Goal: Information Seeking & Learning: Compare options

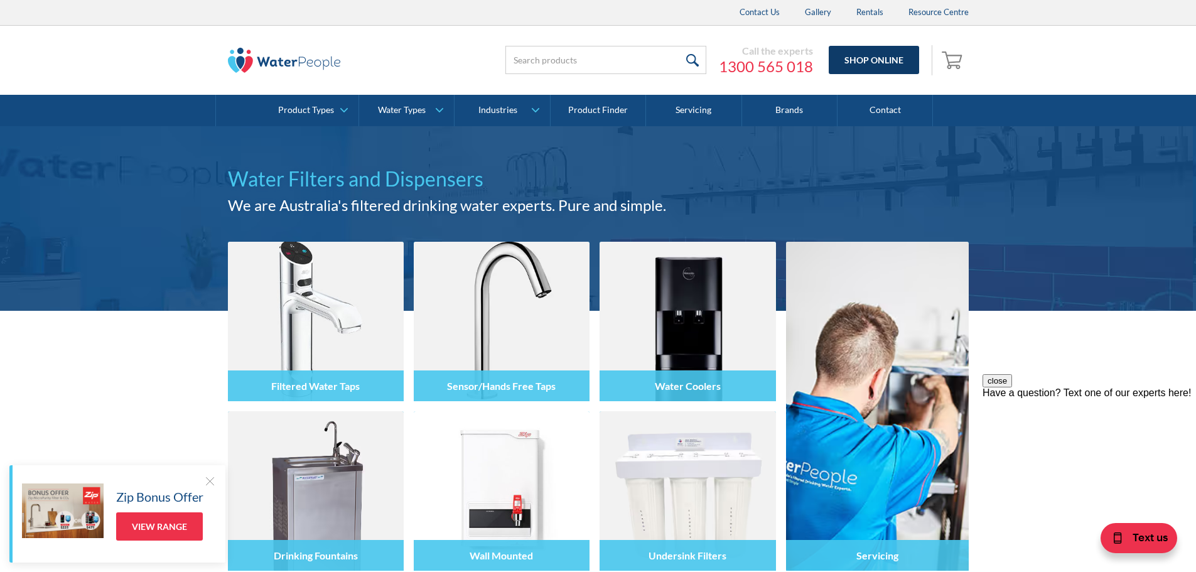
click at [878, 59] on link "Shop Online" at bounding box center [874, 60] width 90 height 28
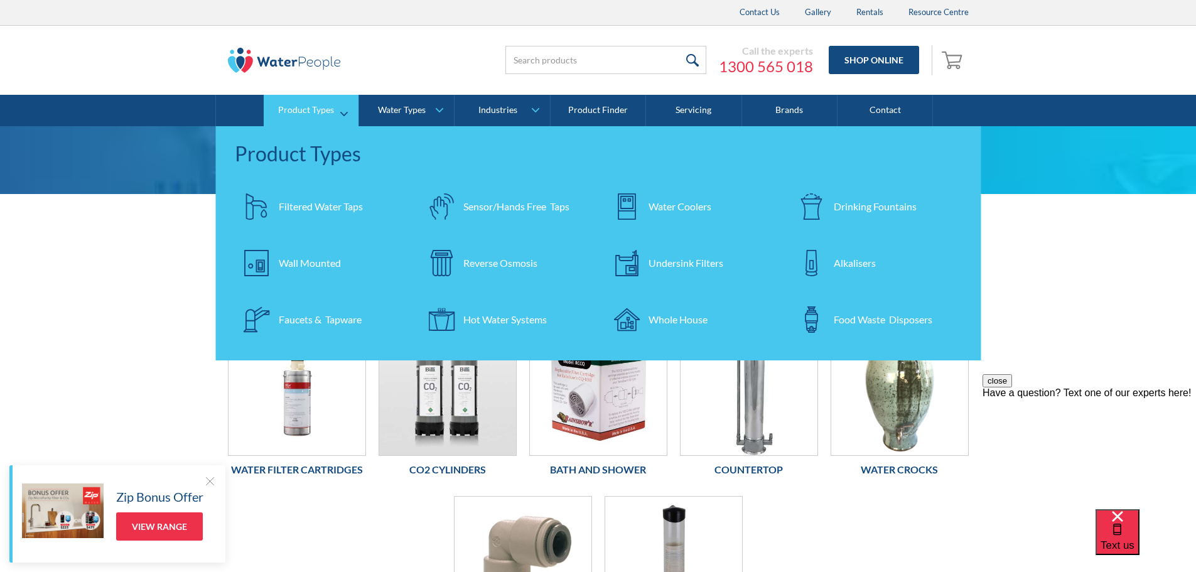
click at [677, 205] on div "Water Coolers" at bounding box center [680, 206] width 63 height 15
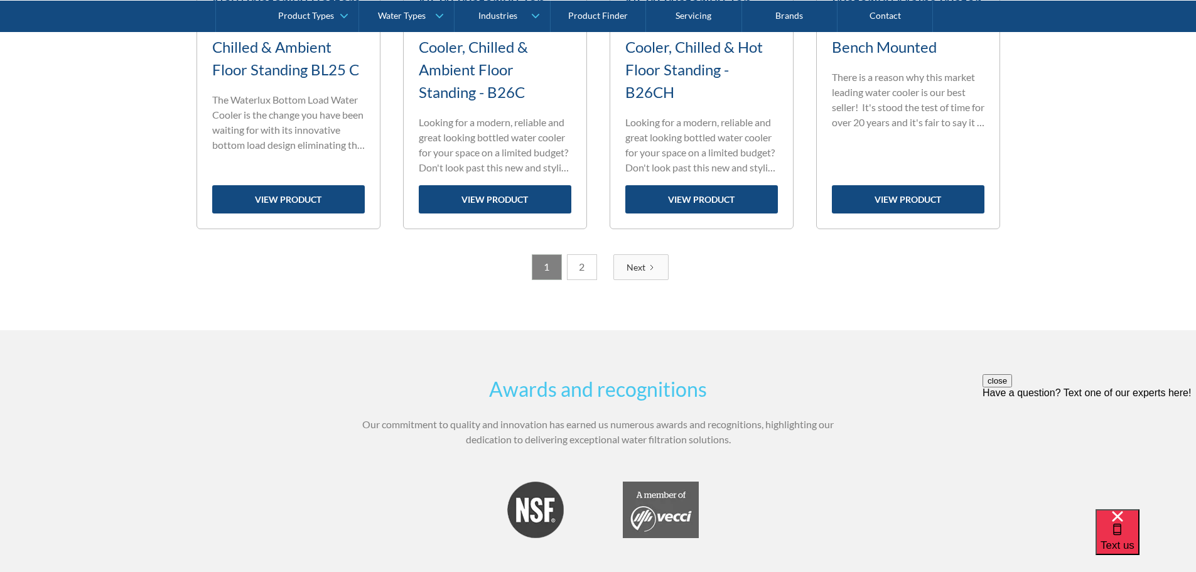
scroll to position [2260, 0]
click at [580, 261] on link "2" at bounding box center [582, 267] width 30 height 26
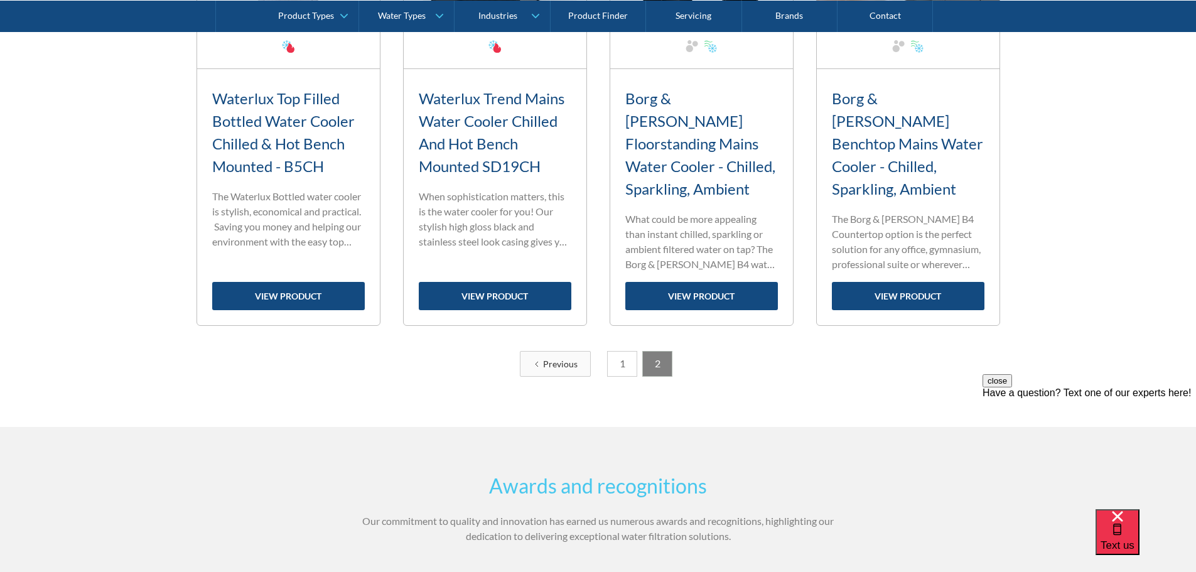
scroll to position [691, 0]
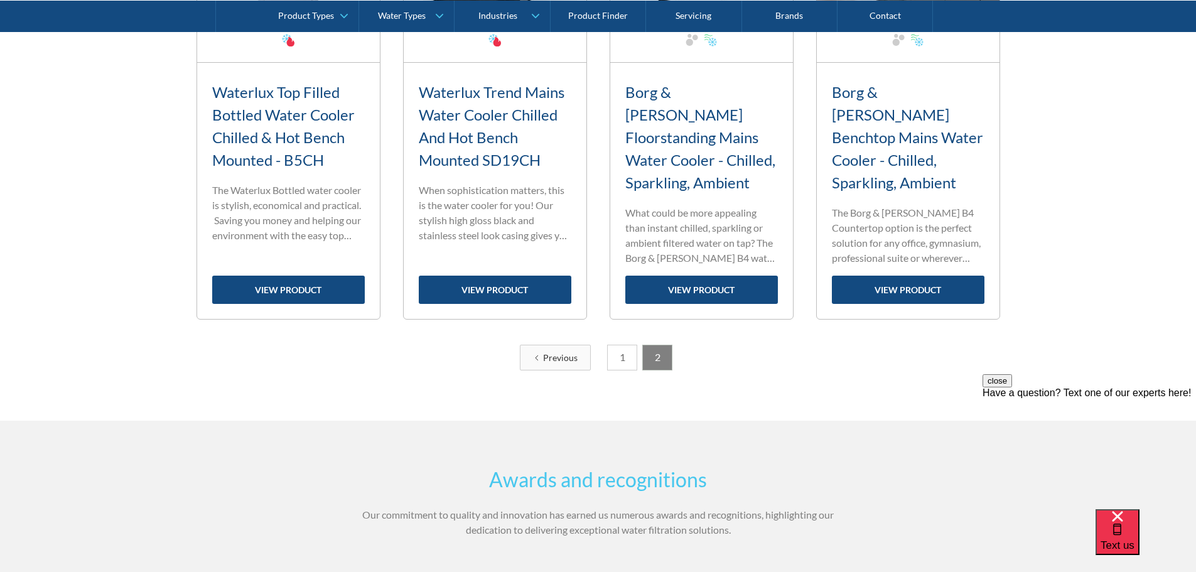
click at [618, 345] on link "1" at bounding box center [622, 358] width 30 height 26
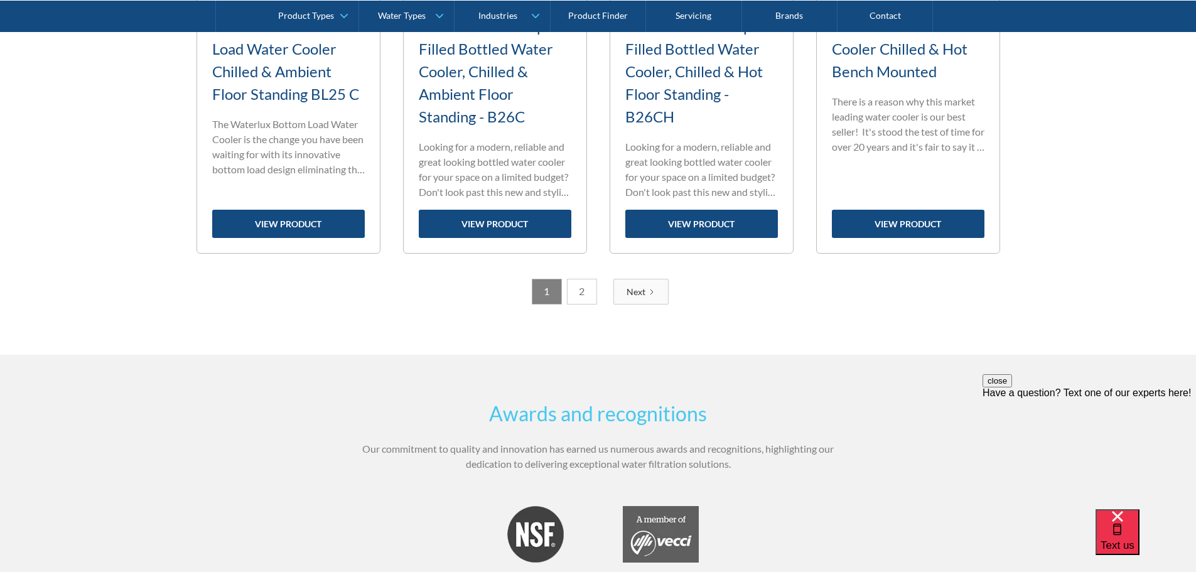
scroll to position [2323, 0]
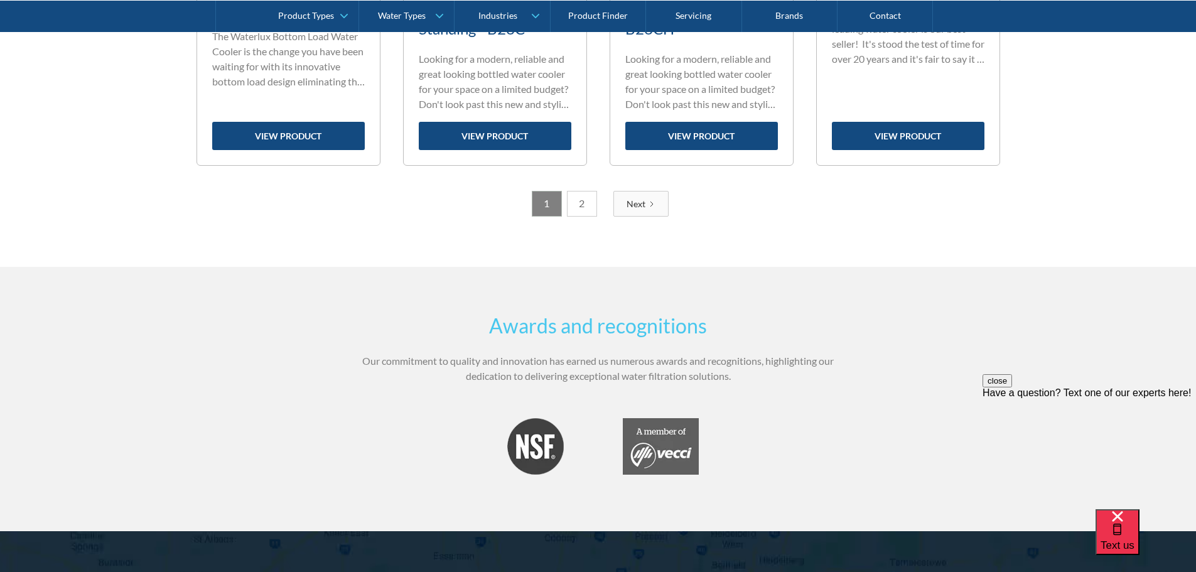
click at [579, 202] on link "2" at bounding box center [582, 204] width 30 height 26
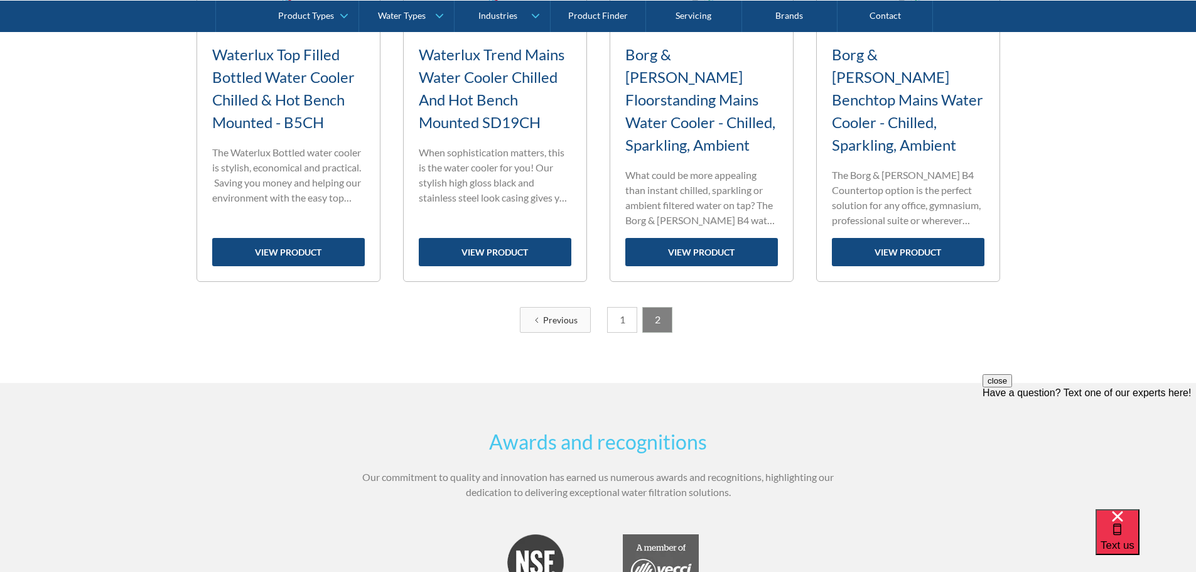
scroll to position [691, 0]
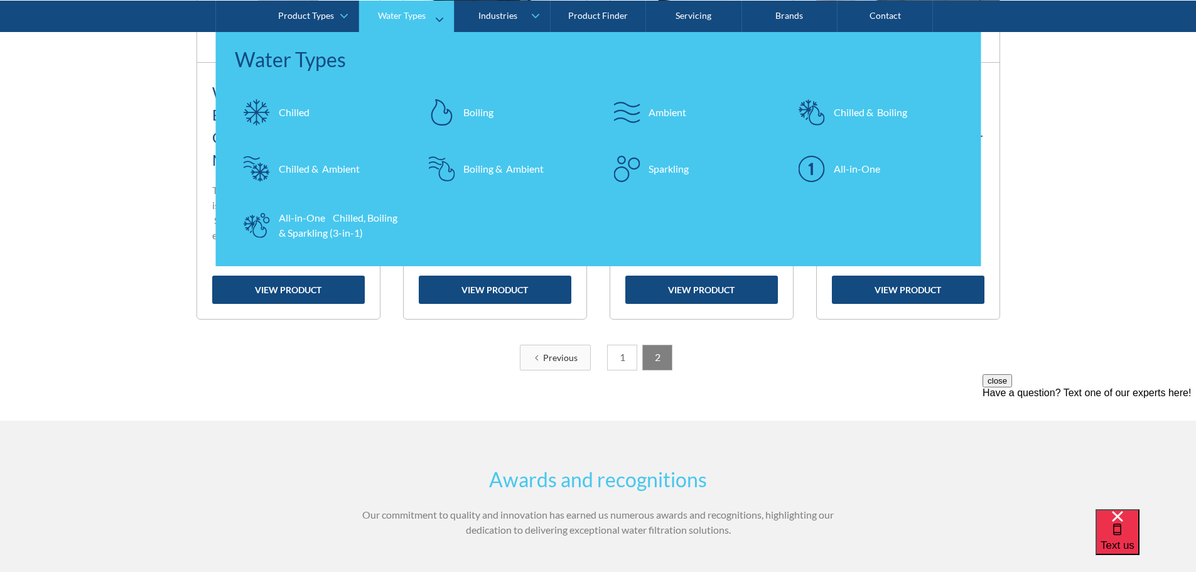
click at [288, 105] on div "Chilled" at bounding box center [294, 111] width 31 height 15
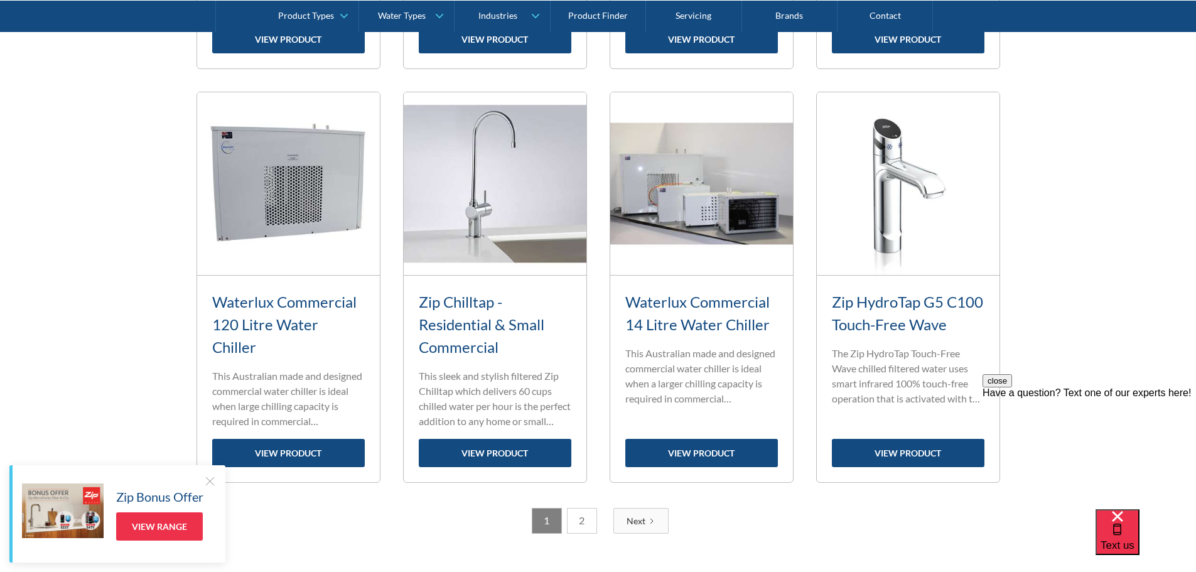
scroll to position [1381, 0]
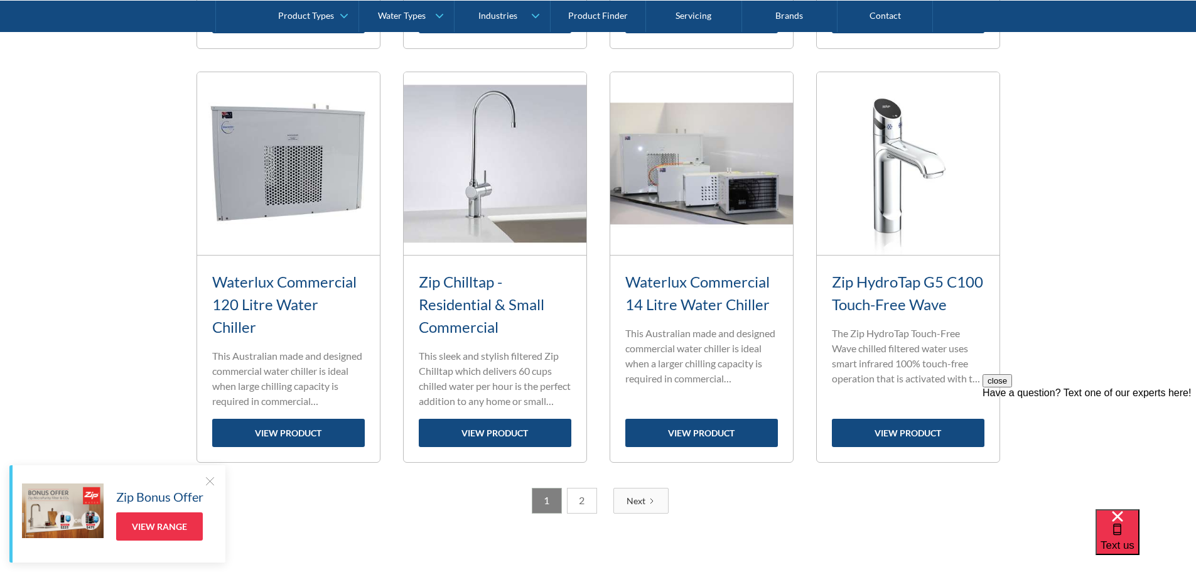
click at [572, 500] on link "2" at bounding box center [582, 501] width 30 height 26
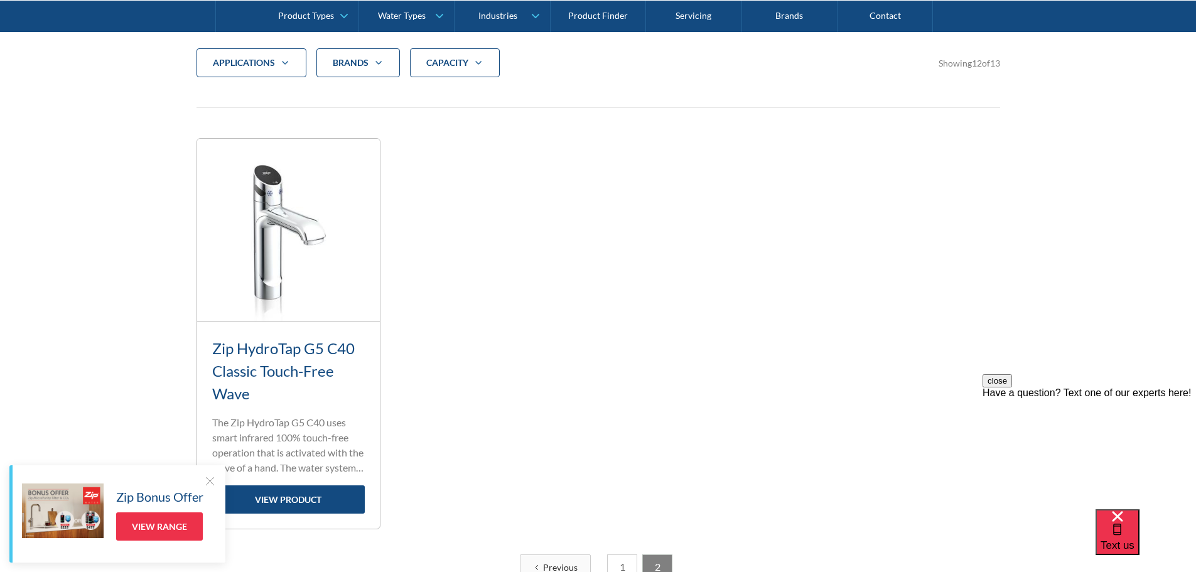
scroll to position [462, 0]
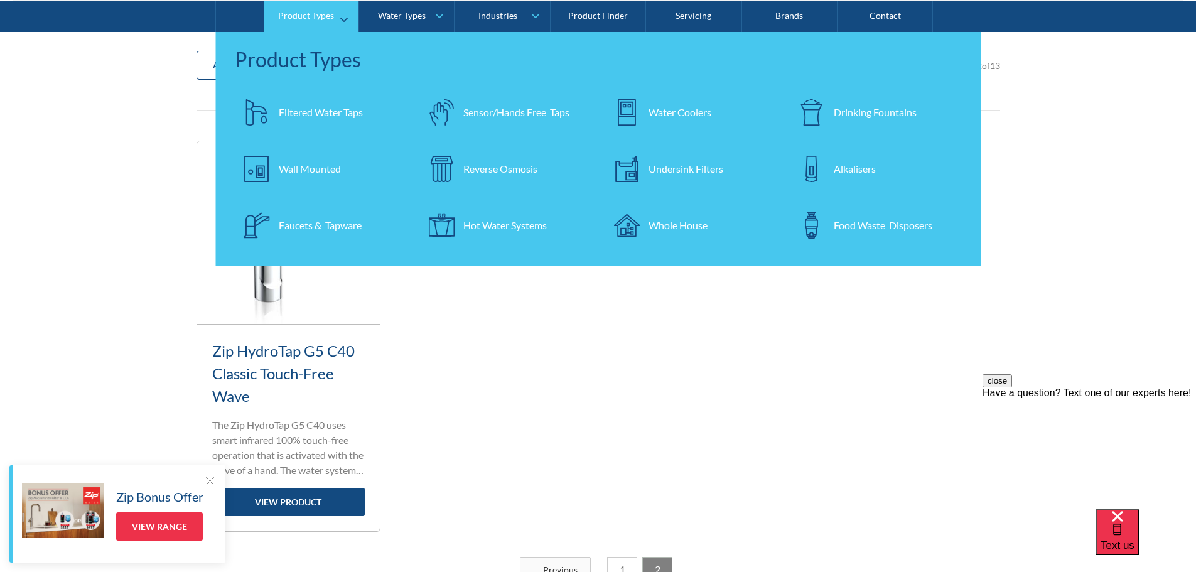
click at [688, 103] on link "Water Coolers" at bounding box center [691, 112] width 173 height 44
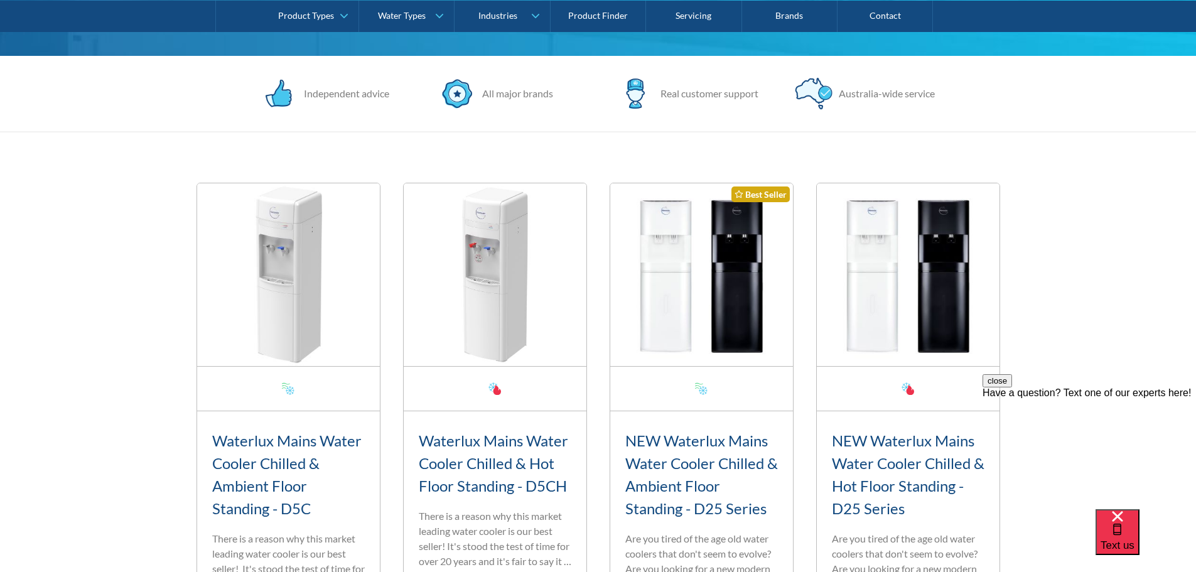
scroll to position [314, 0]
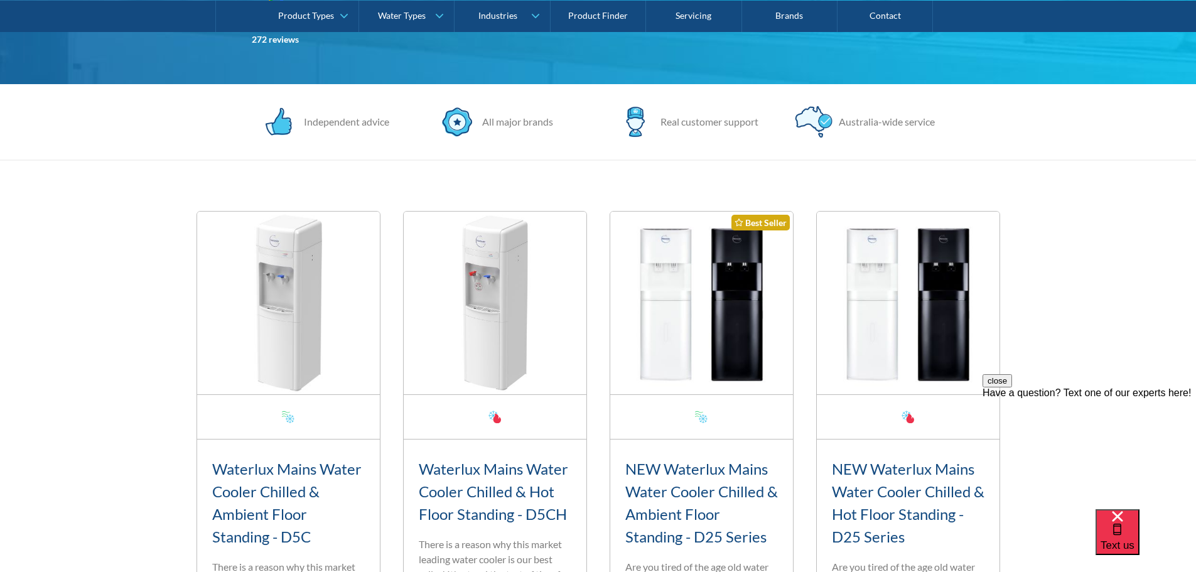
click at [539, 338] on img at bounding box center [495, 303] width 183 height 183
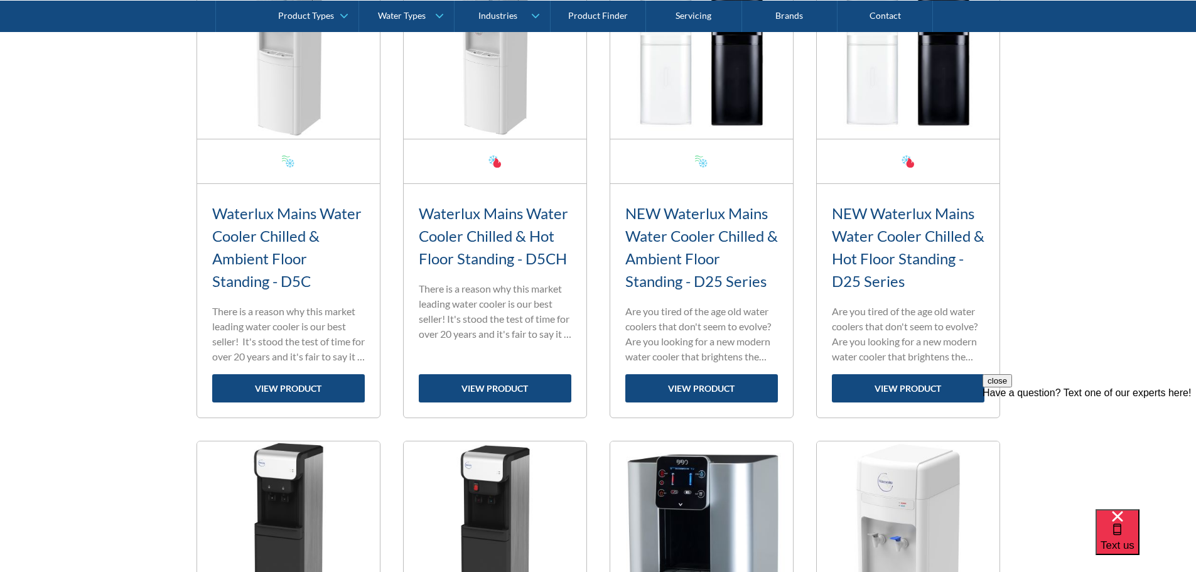
scroll to position [565, 0]
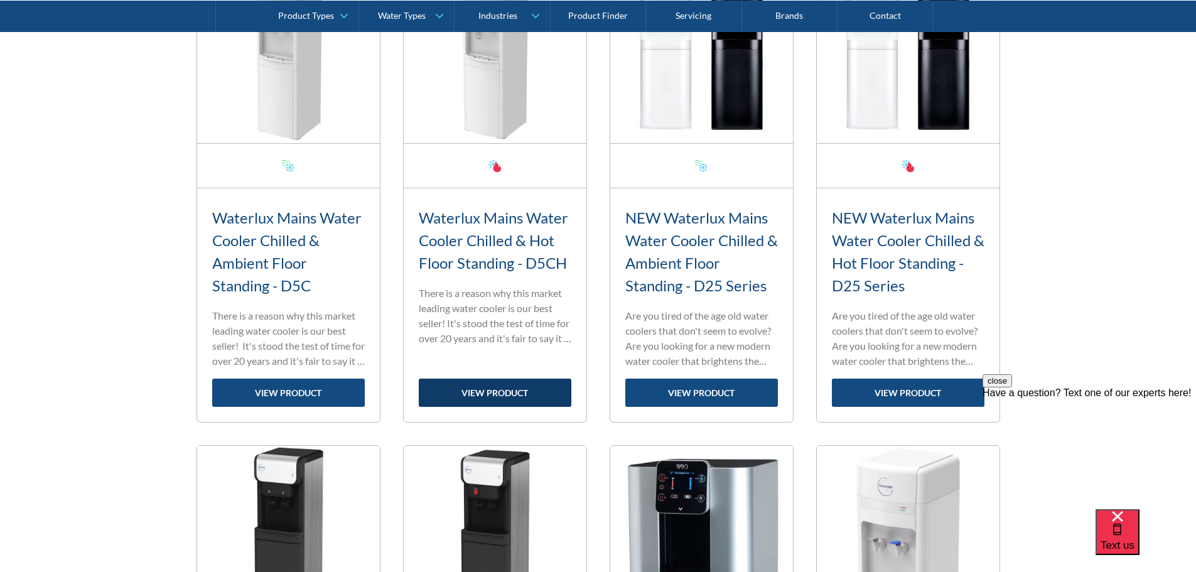
click at [528, 386] on link "view product" at bounding box center [495, 393] width 153 height 28
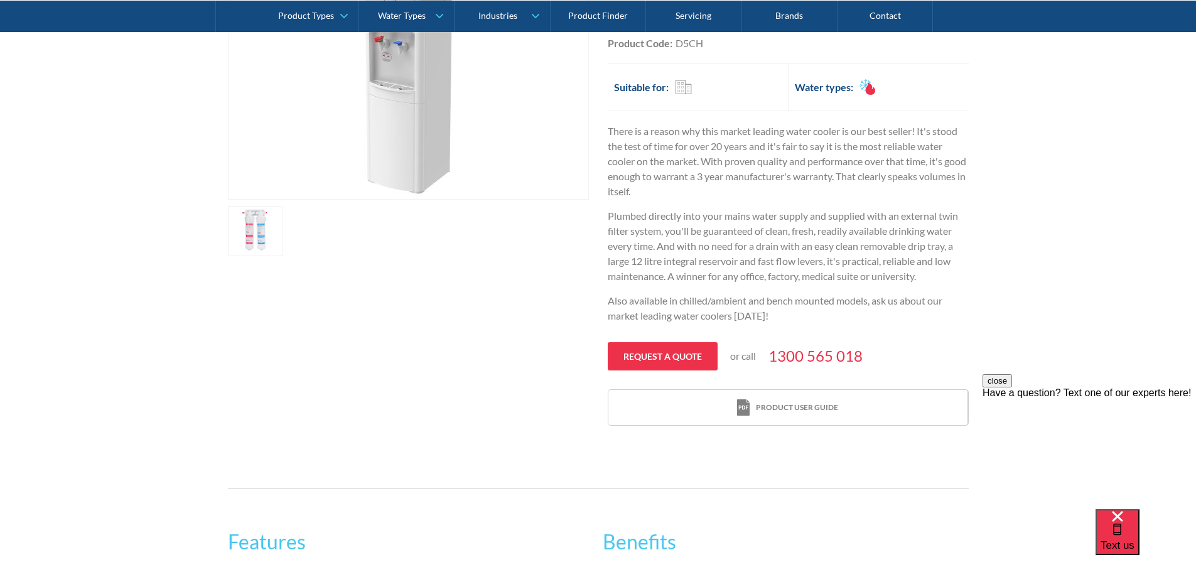
scroll to position [227, 0]
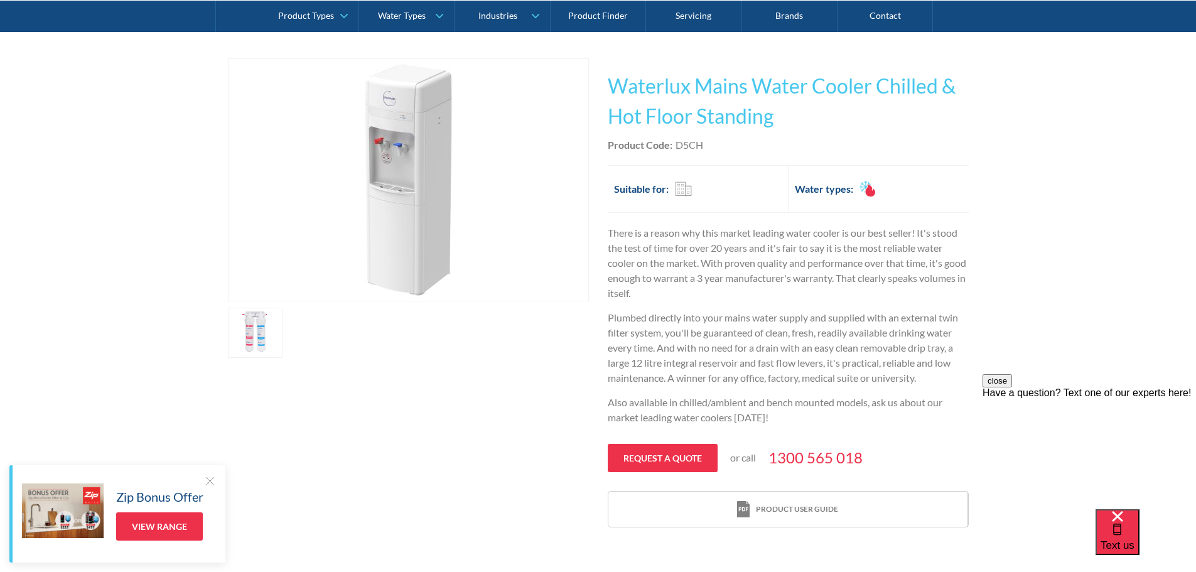
click at [257, 322] on link "open lightbox" at bounding box center [255, 333] width 55 height 50
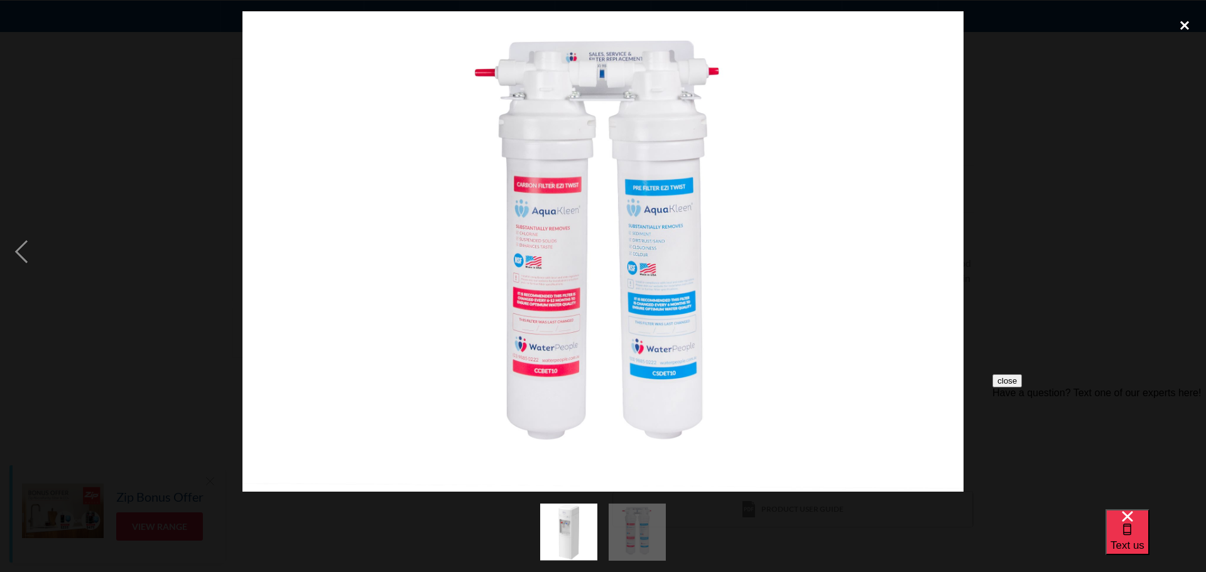
click at [1184, 22] on div "close lightbox" at bounding box center [1184, 25] width 43 height 28
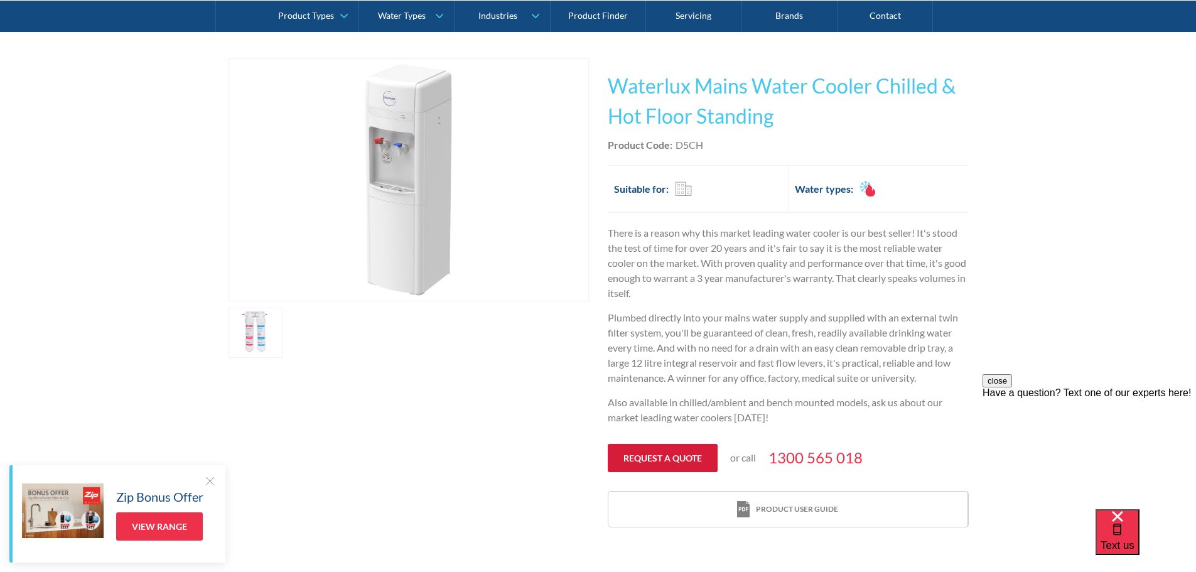
click at [685, 458] on link "Request a quote" at bounding box center [663, 458] width 110 height 28
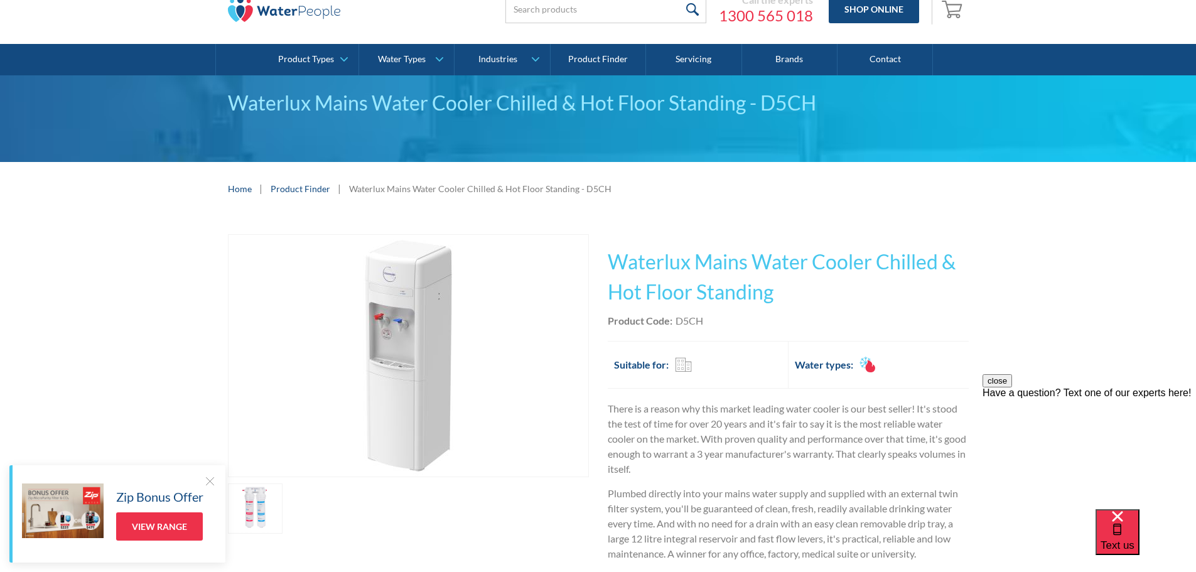
scroll to position [48, 0]
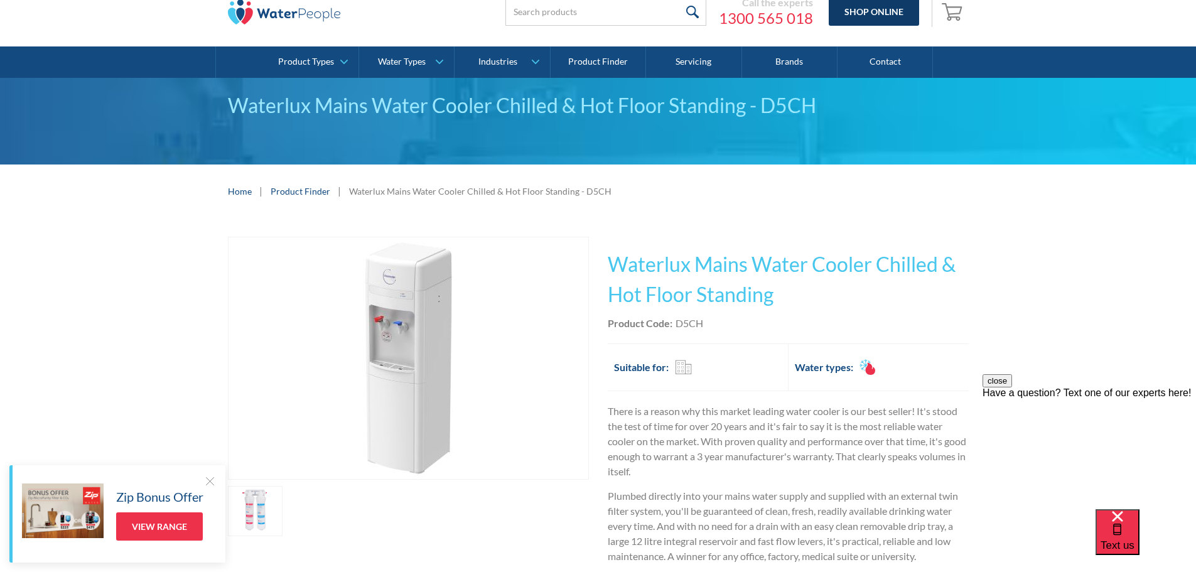
click at [887, 12] on link "Shop Online" at bounding box center [874, 11] width 90 height 28
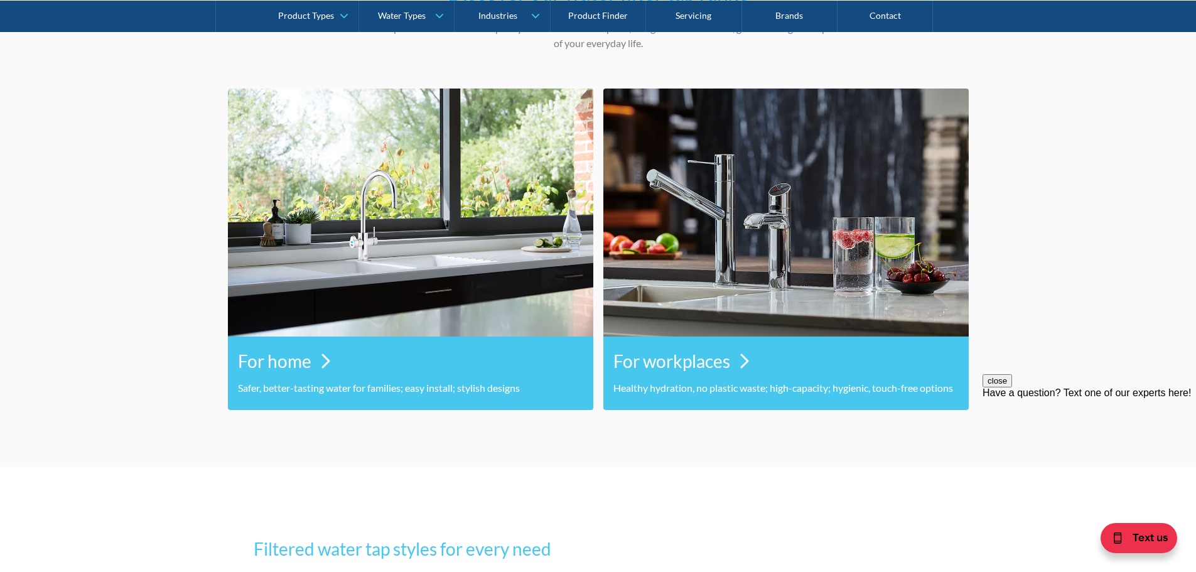
scroll to position [565, 0]
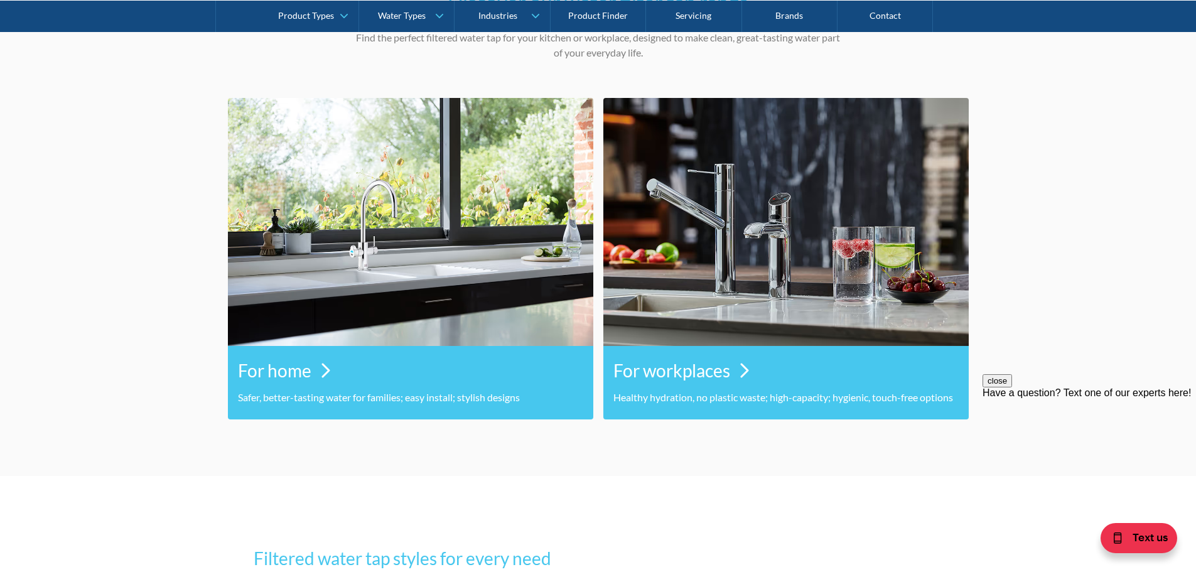
click at [741, 369] on img at bounding box center [744, 370] width 9 height 15
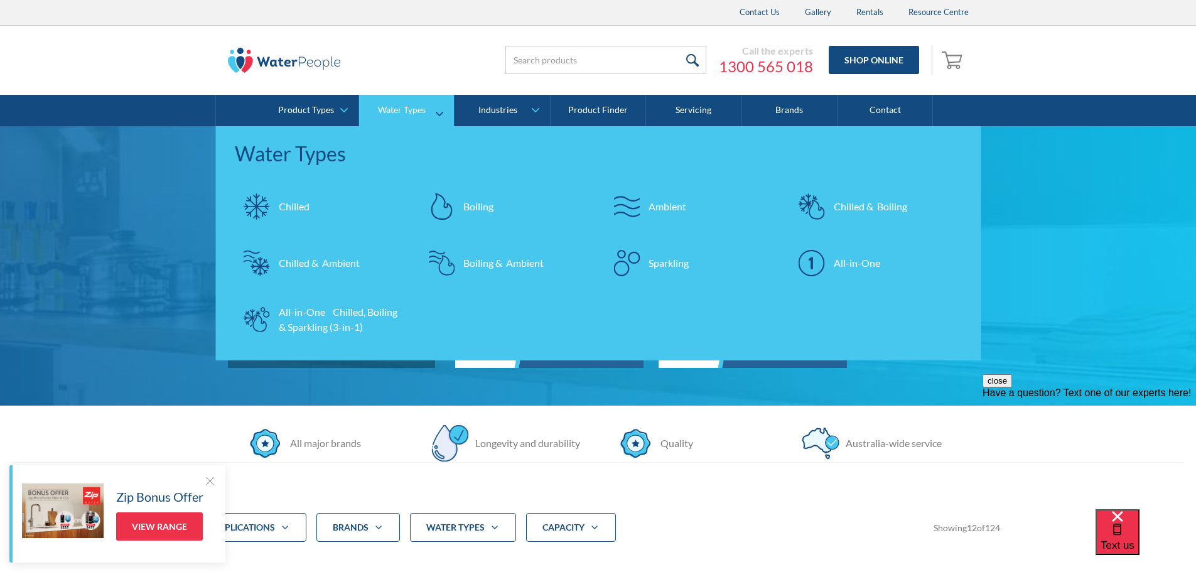
click at [289, 199] on div "Chilled" at bounding box center [294, 206] width 31 height 15
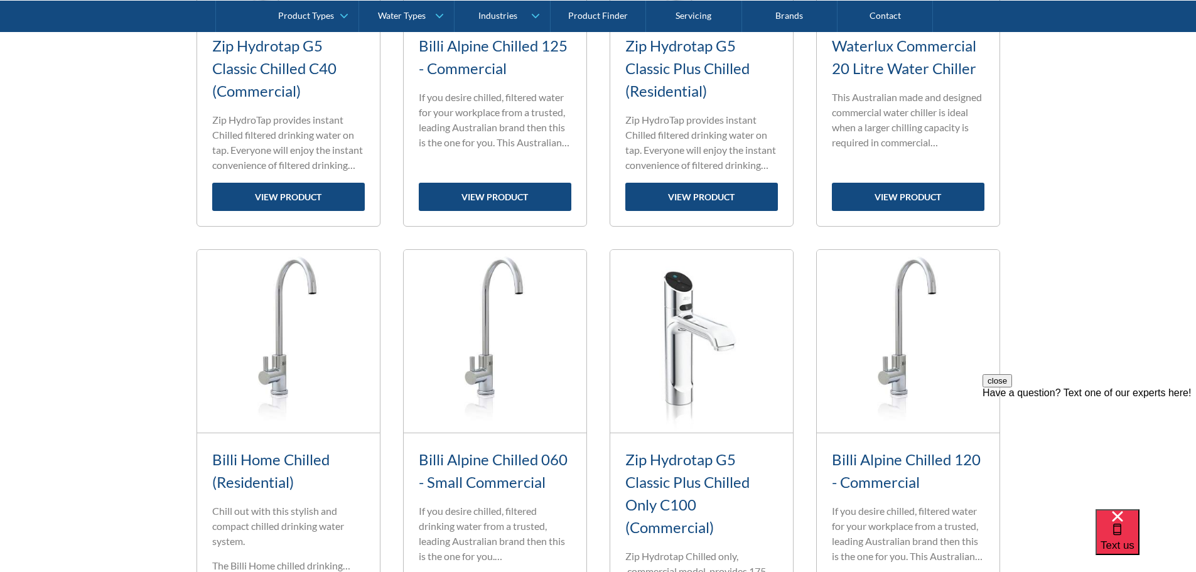
scroll to position [440, 0]
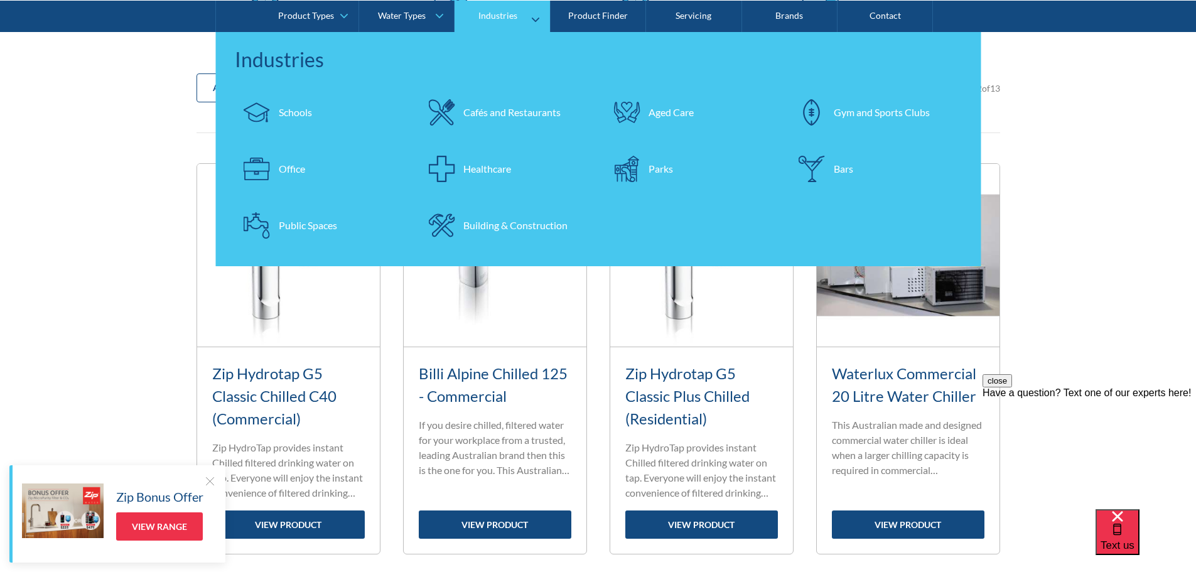
click at [500, 230] on div "Building & Construction" at bounding box center [515, 224] width 104 height 15
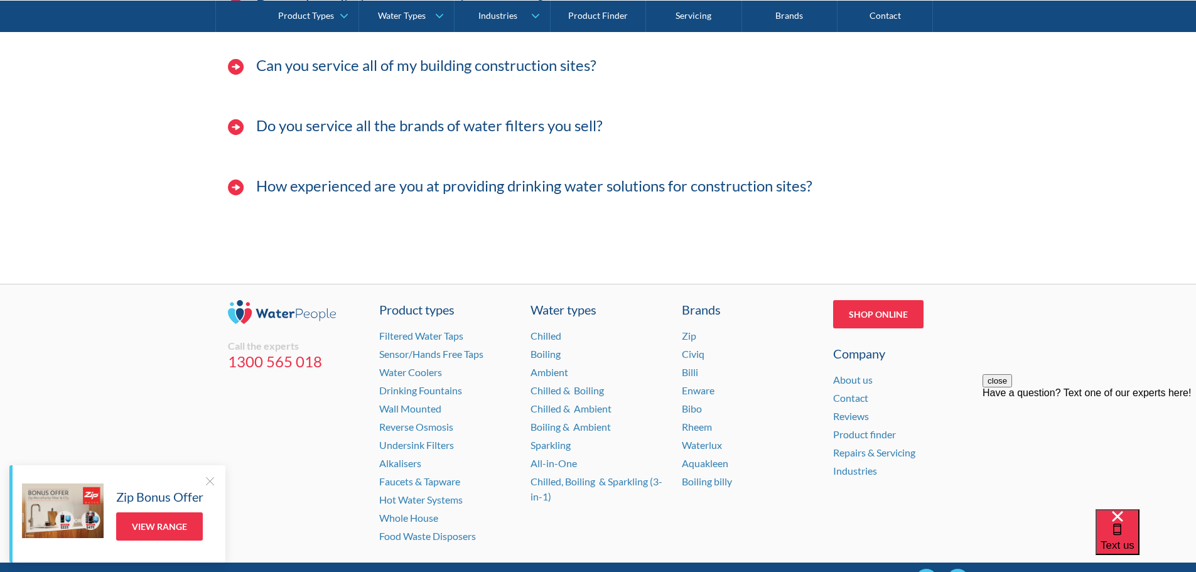
scroll to position [3642, 0]
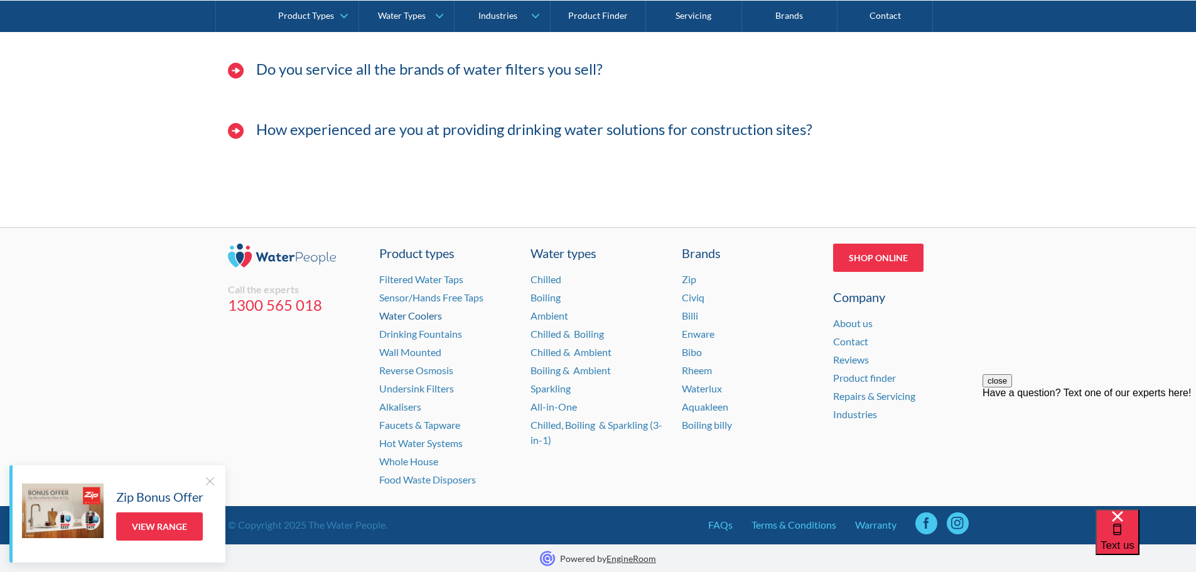
click at [430, 311] on link "Water Coolers" at bounding box center [410, 316] width 63 height 12
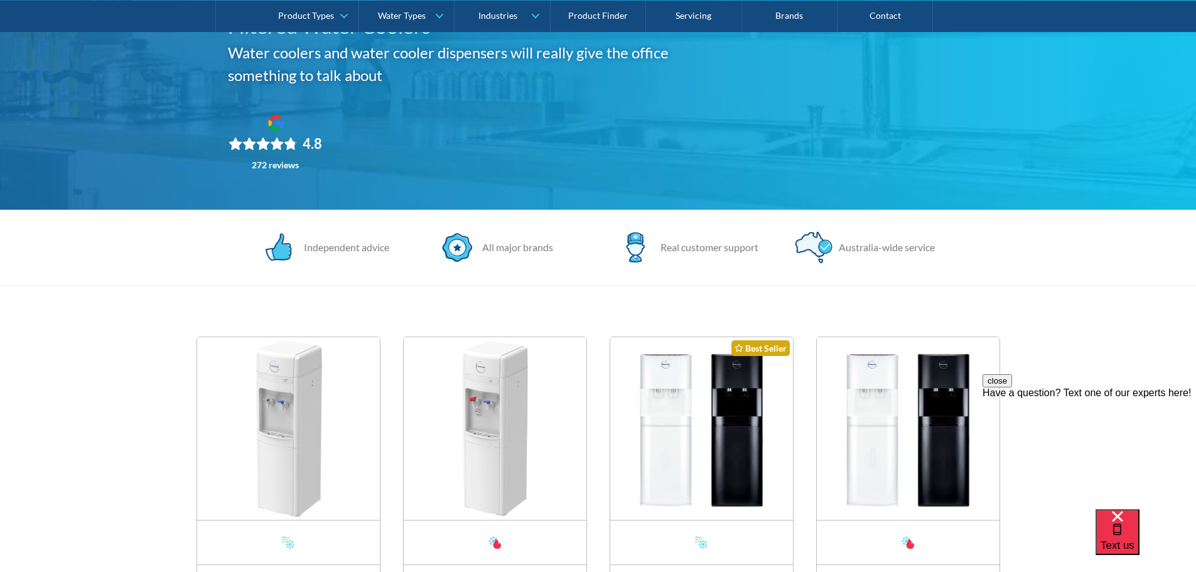
scroll to position [502, 0]
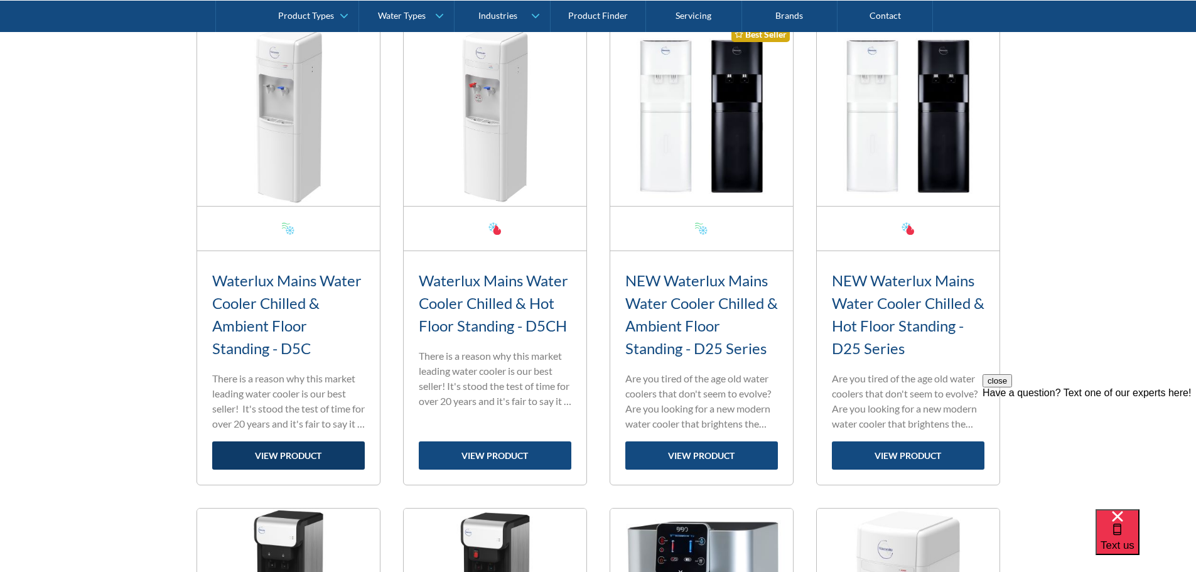
click at [313, 455] on link "view product" at bounding box center [288, 455] width 153 height 28
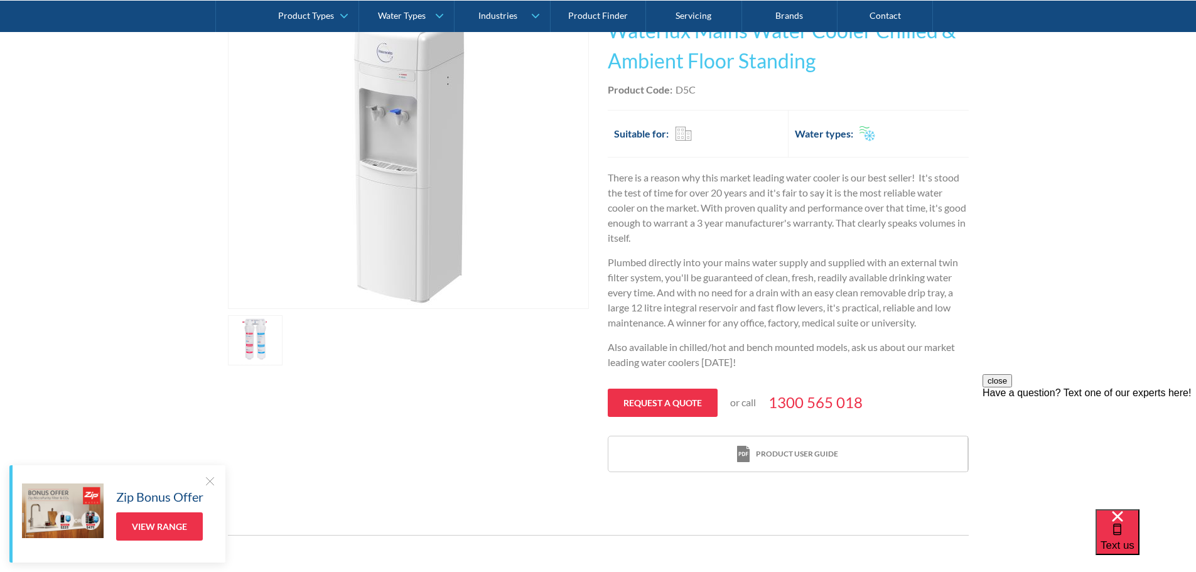
scroll to position [314, 0]
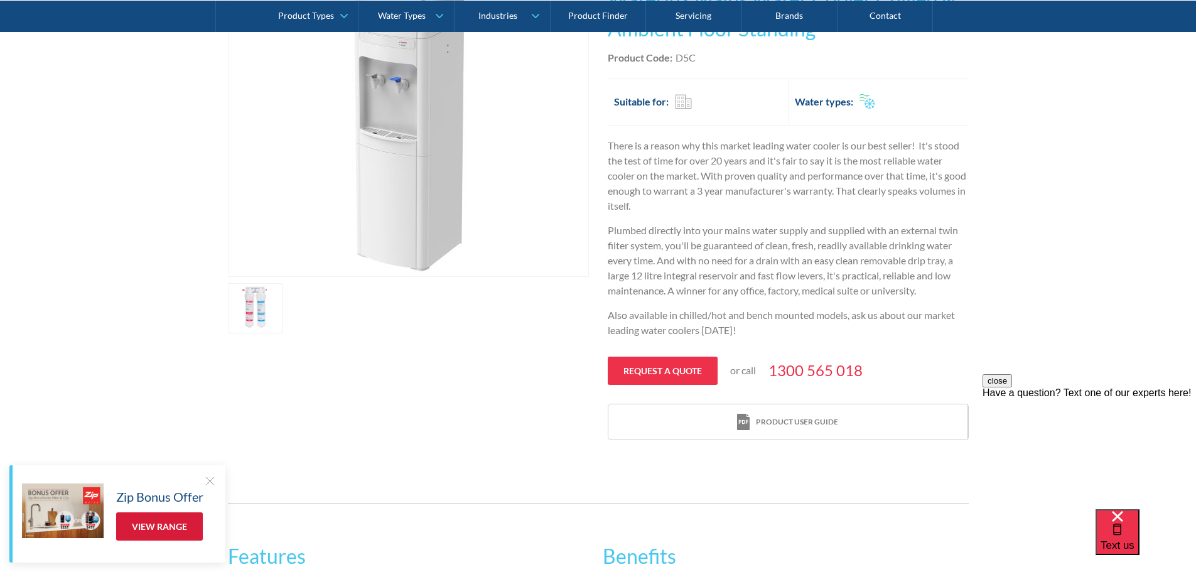
click at [159, 517] on link "View Range" at bounding box center [159, 526] width 87 height 28
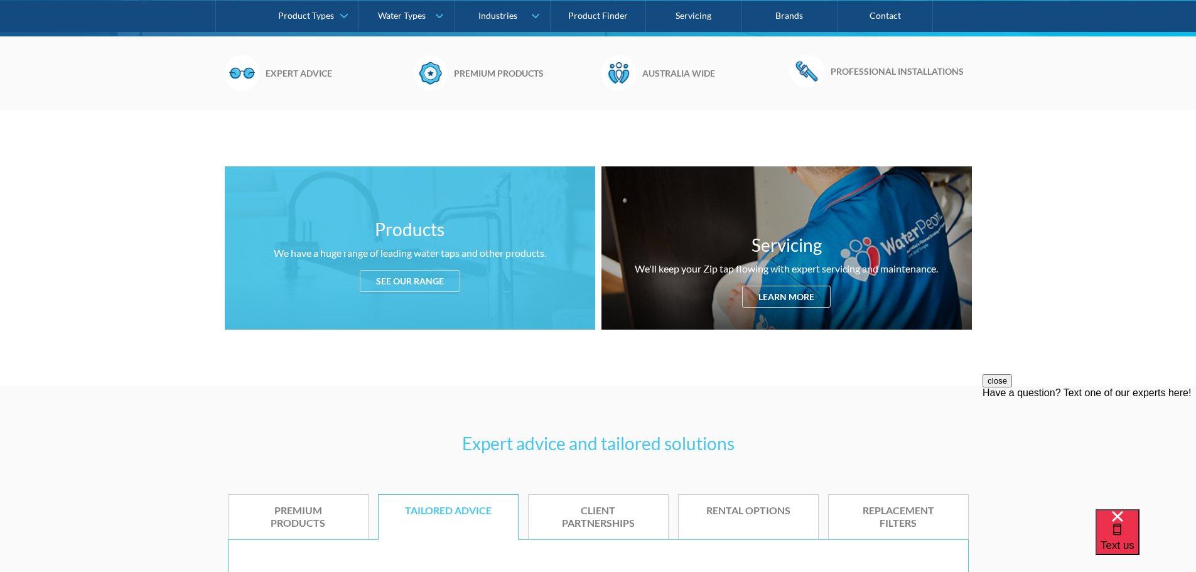
click at [407, 274] on div "See our range" at bounding box center [410, 281] width 100 height 22
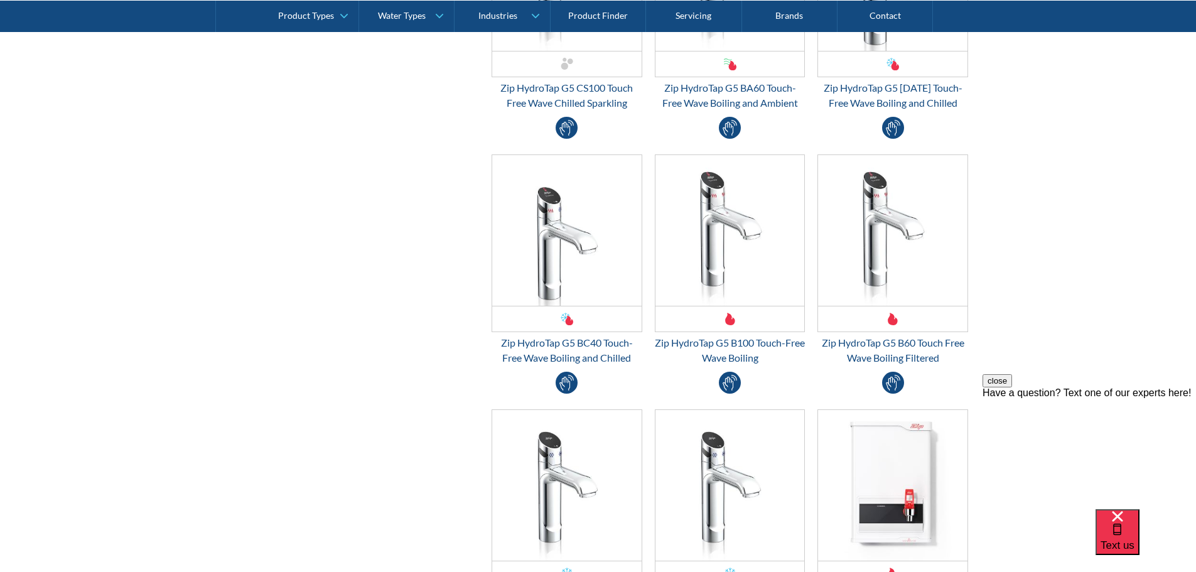
scroll to position [2164, 0]
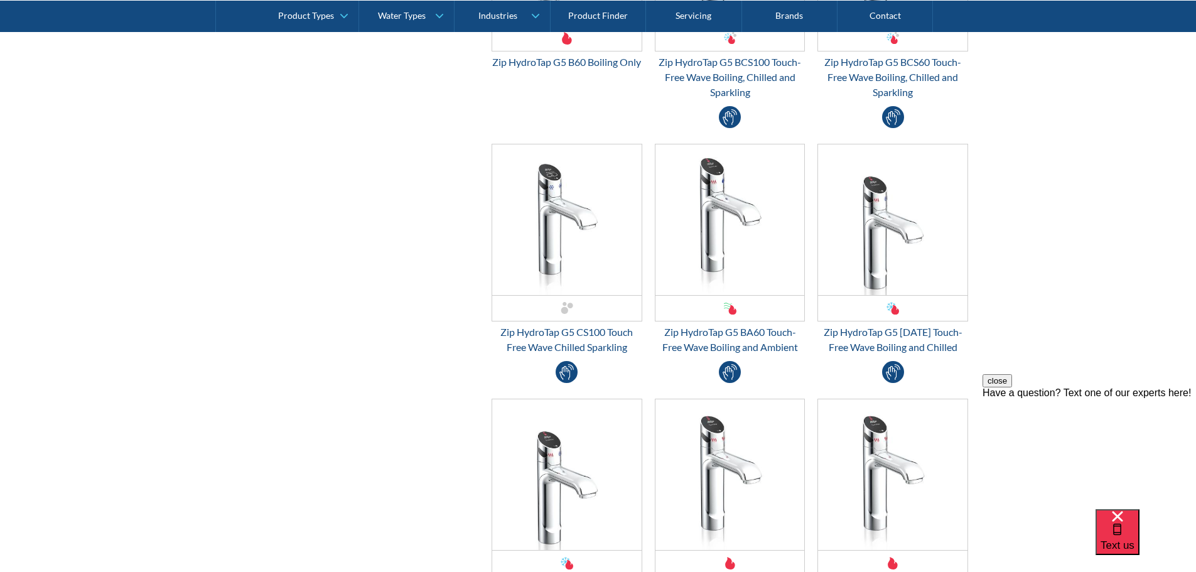
click at [406, 288] on div "Filter by Product Types Filtered Water Taps Sensor/Hands Free Taps Water Cooler…" at bounding box center [598, 419] width 741 height 2085
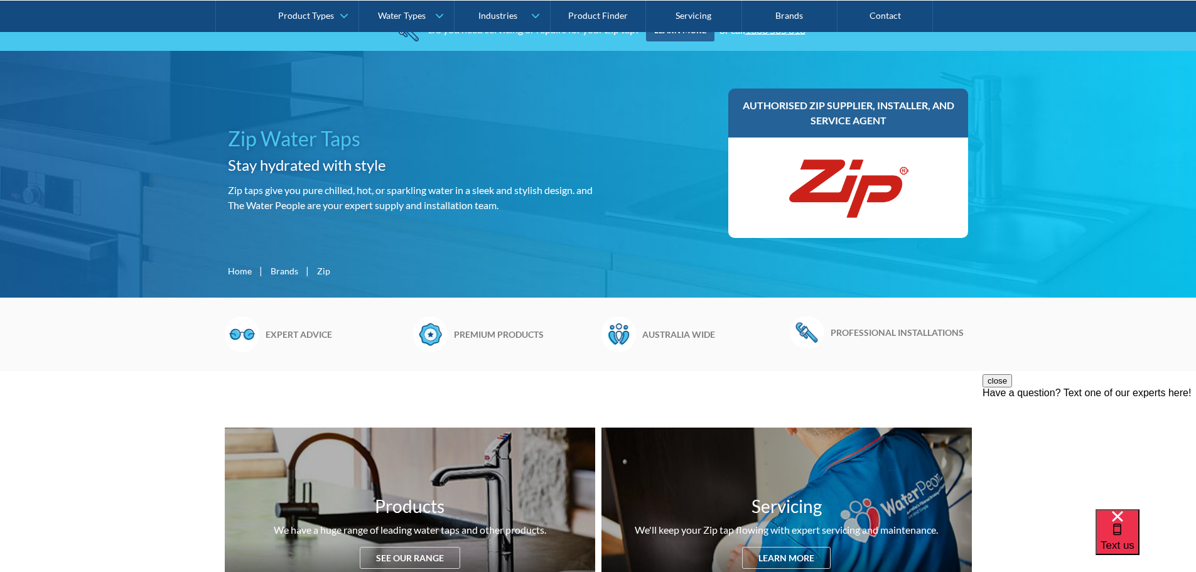
scroll to position [0, 0]
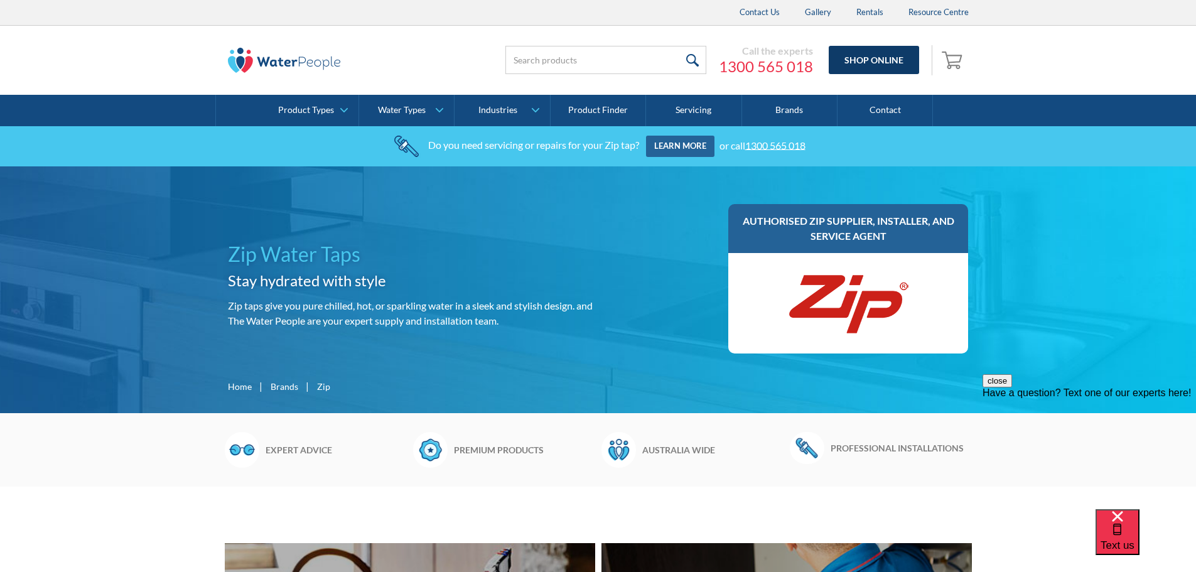
click at [878, 65] on link "Shop Online" at bounding box center [874, 60] width 90 height 28
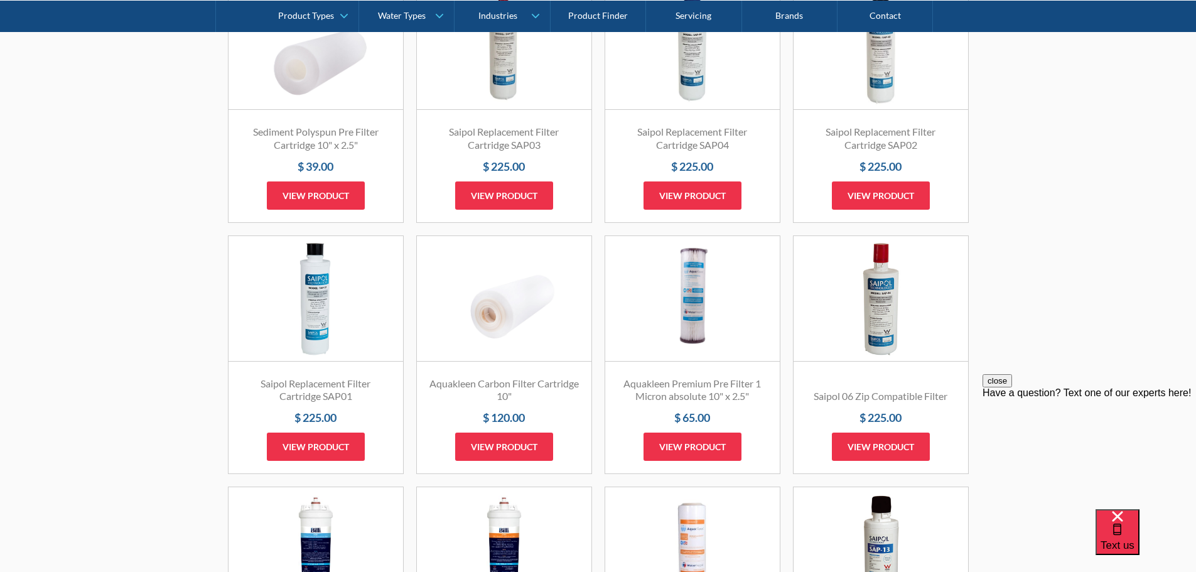
scroll to position [1507, 0]
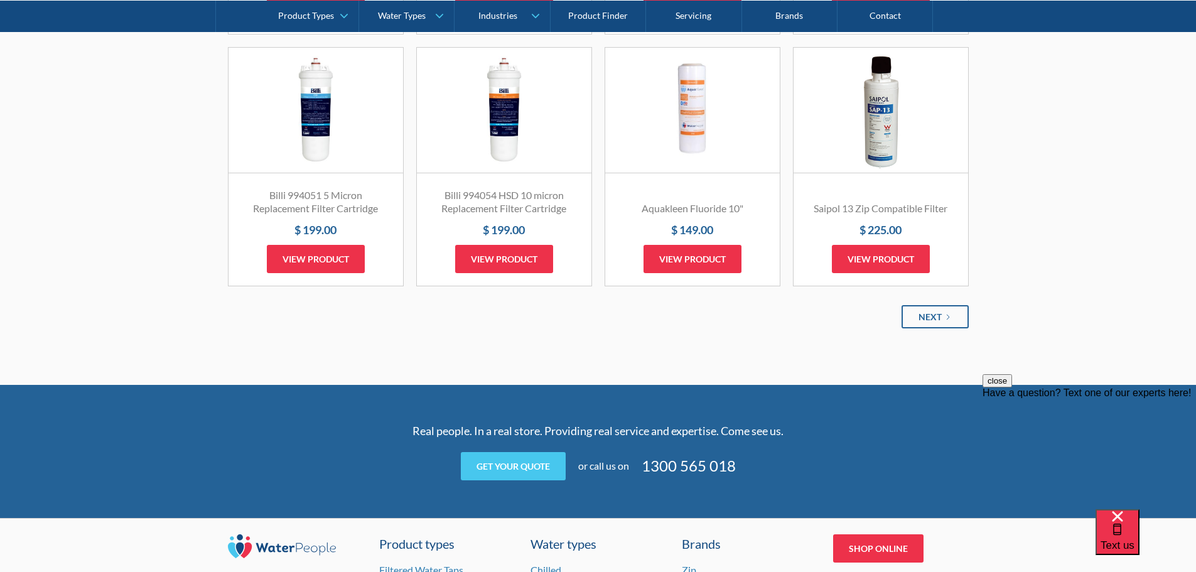
click at [927, 318] on div "Next" at bounding box center [930, 316] width 23 height 13
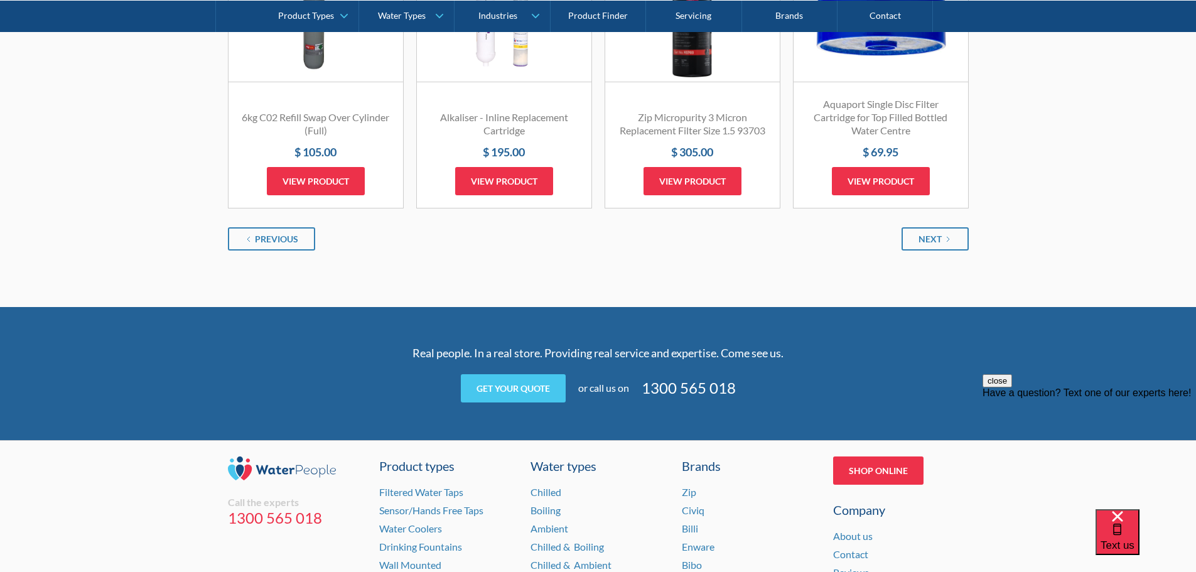
scroll to position [1632, 0]
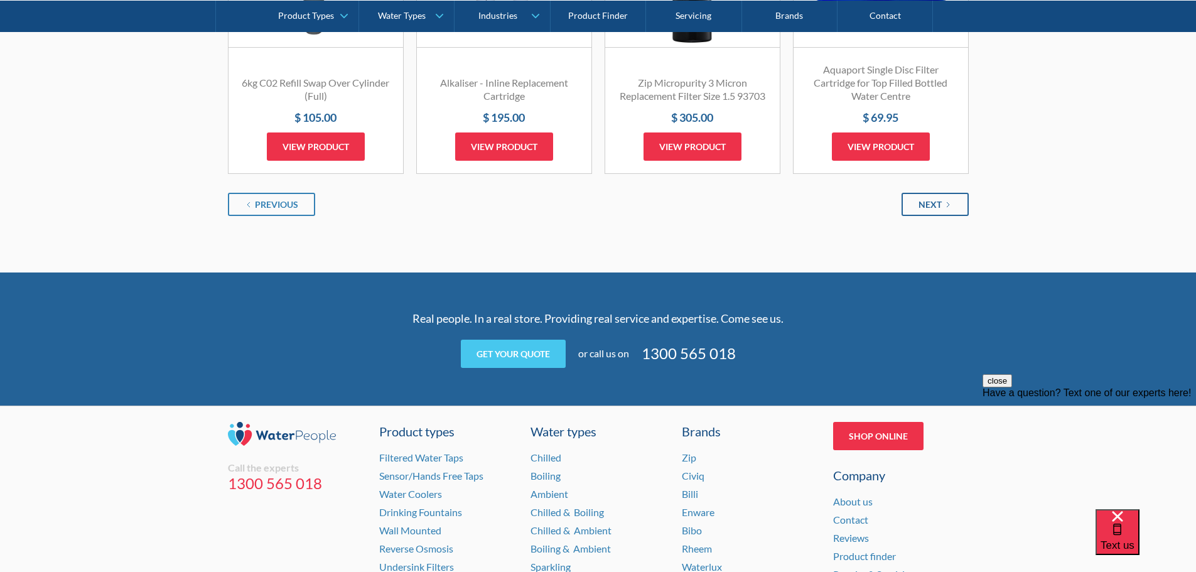
click at [923, 201] on div "Next" at bounding box center [930, 204] width 23 height 13
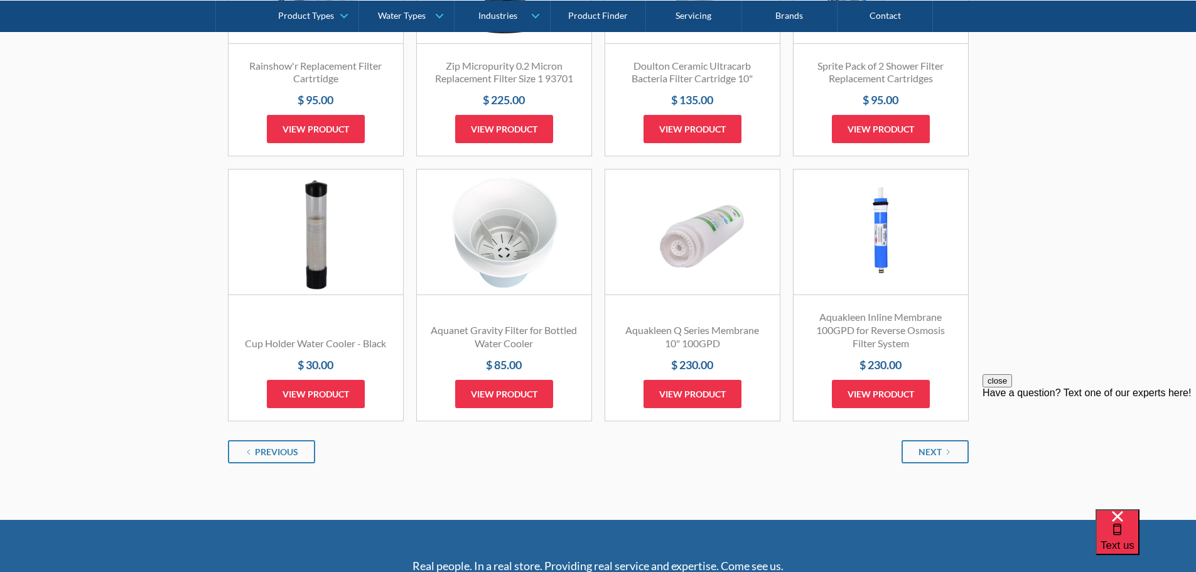
scroll to position [1444, 0]
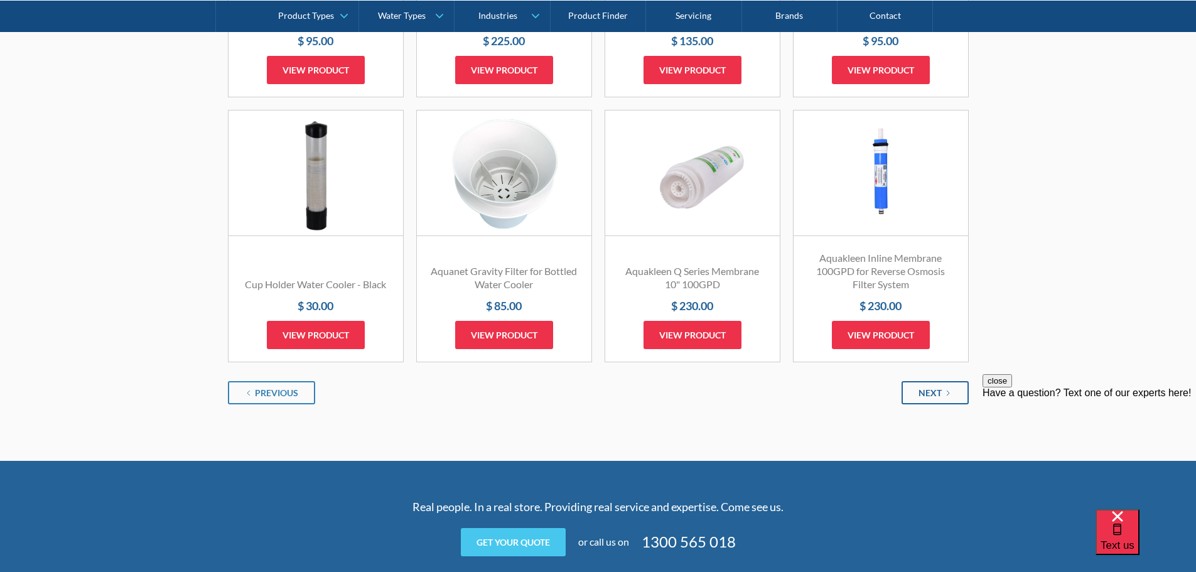
click at [922, 391] on div "Next" at bounding box center [930, 392] width 23 height 13
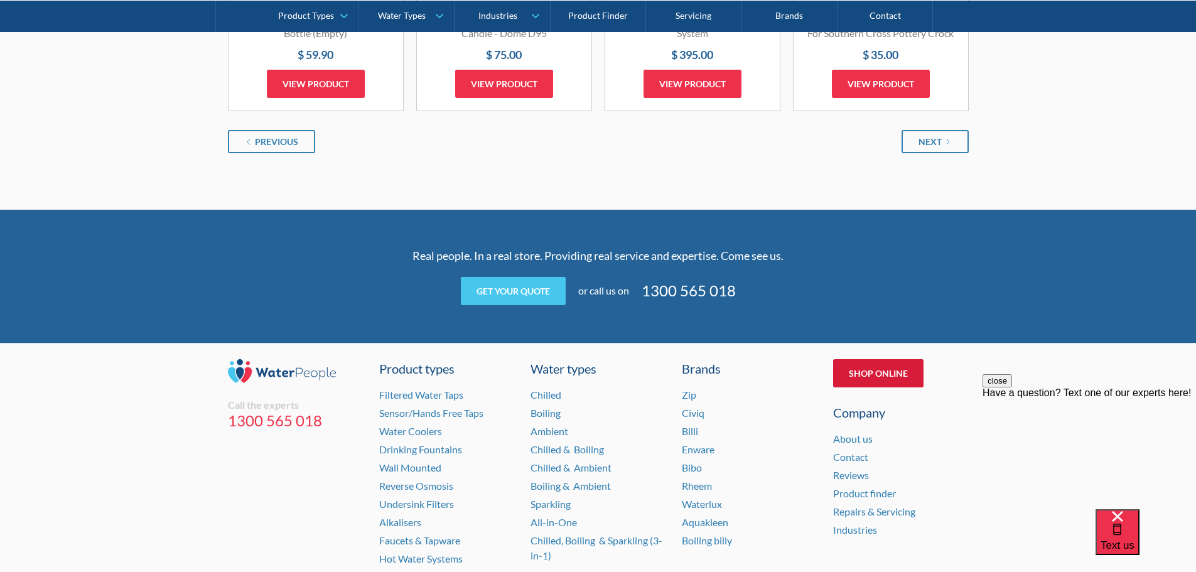
click at [864, 381] on link "Shop Online" at bounding box center [878, 373] width 90 height 28
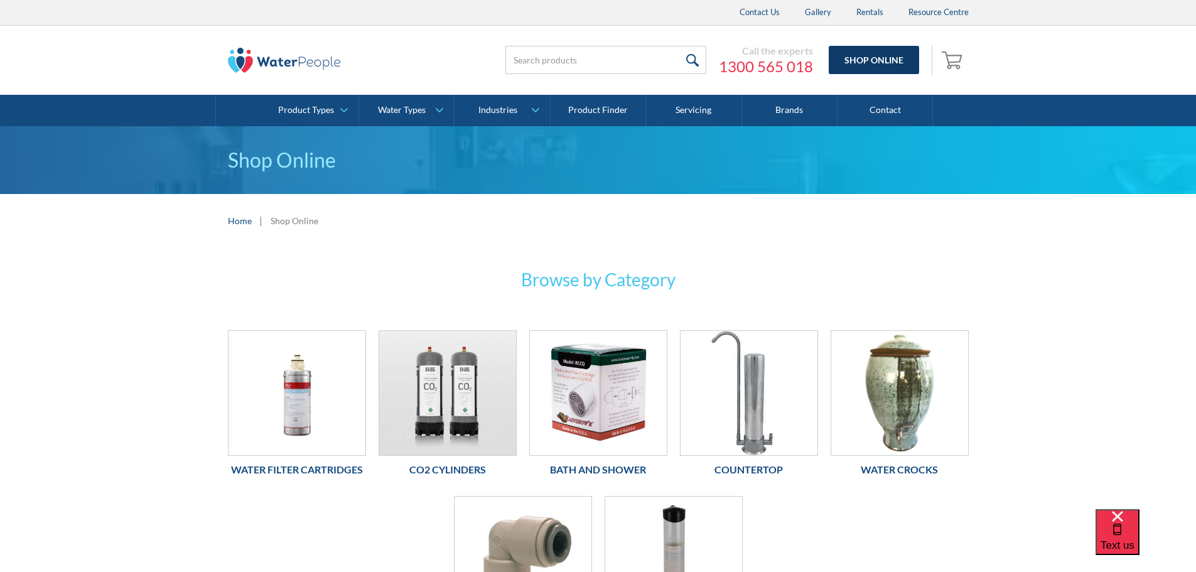
click at [883, 63] on link "Shop Online" at bounding box center [874, 60] width 90 height 28
click at [573, 62] on input "search" at bounding box center [605, 60] width 201 height 28
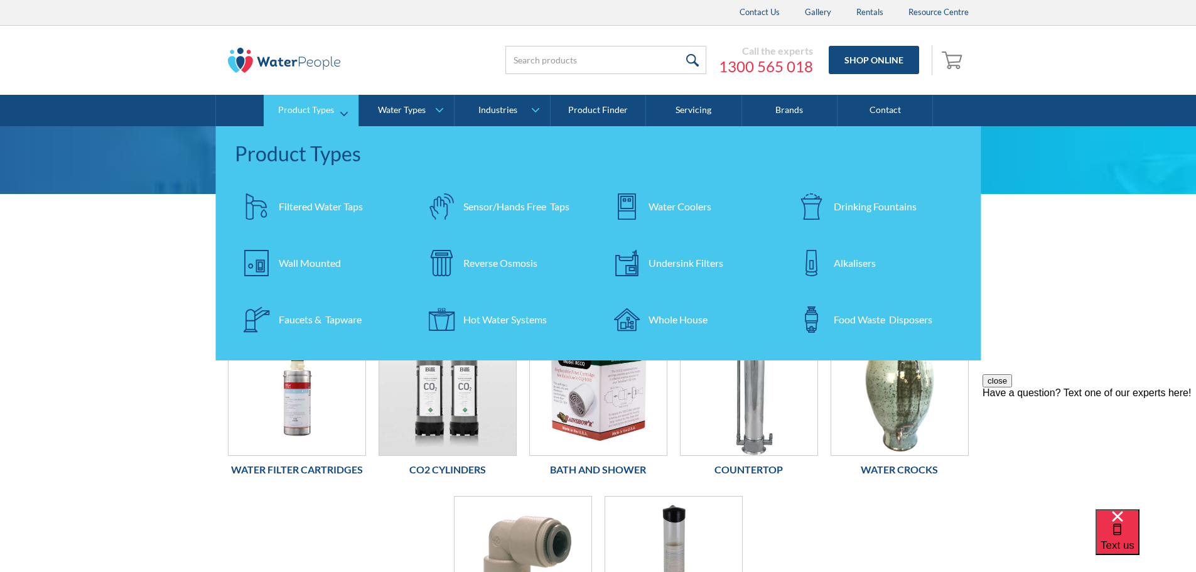
click at [685, 206] on div "Water Coolers" at bounding box center [680, 206] width 63 height 15
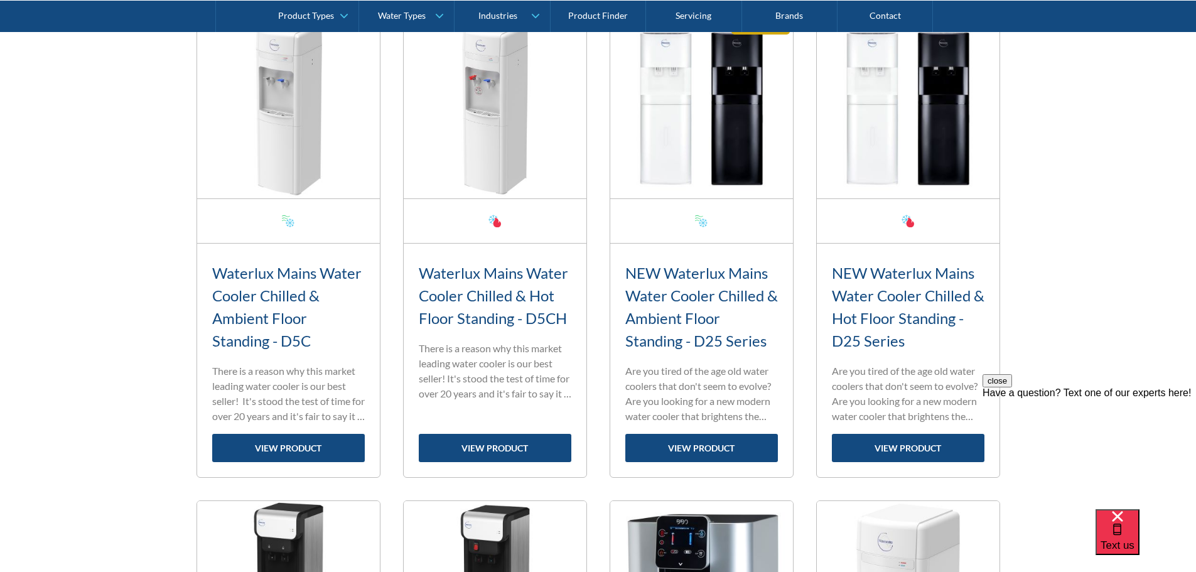
scroll to position [565, 0]
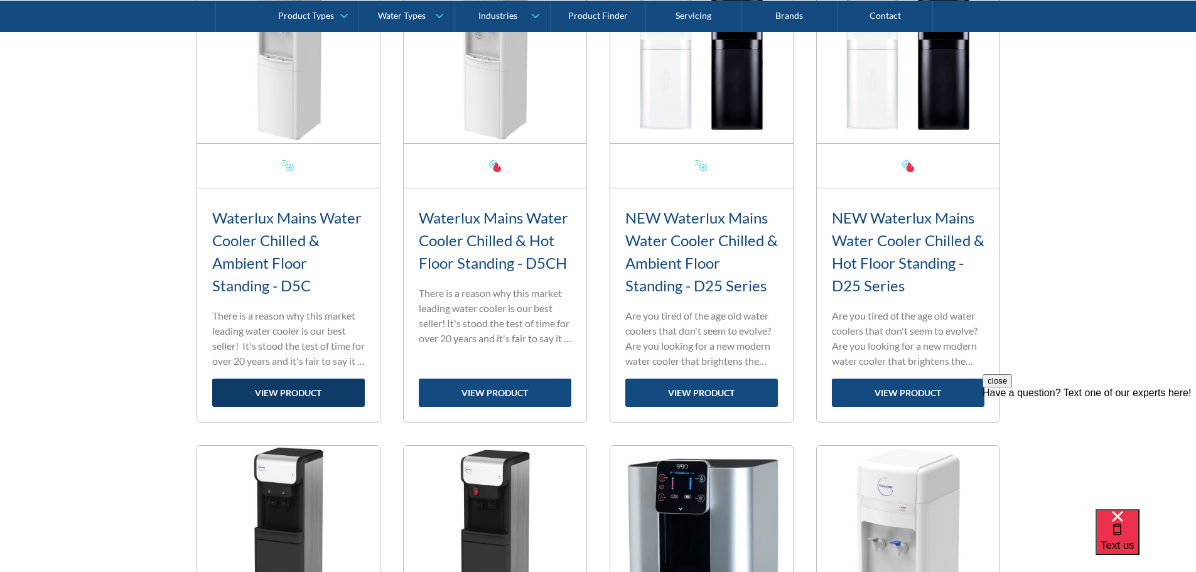
click at [294, 386] on link "view product" at bounding box center [288, 393] width 153 height 28
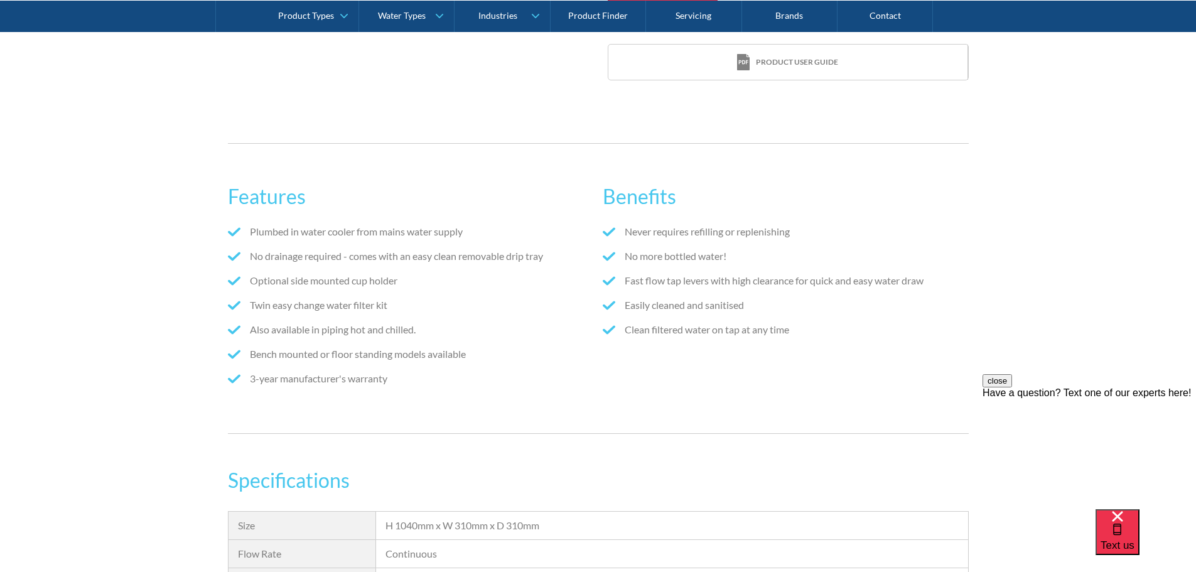
scroll to position [691, 0]
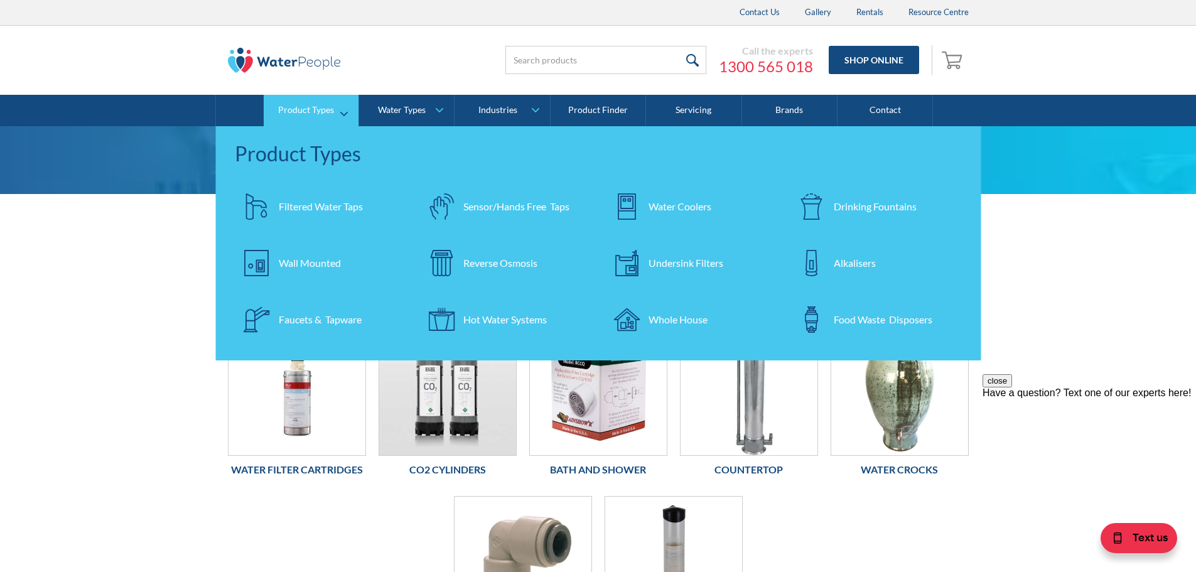
click at [684, 206] on div "Water Coolers" at bounding box center [680, 206] width 63 height 15
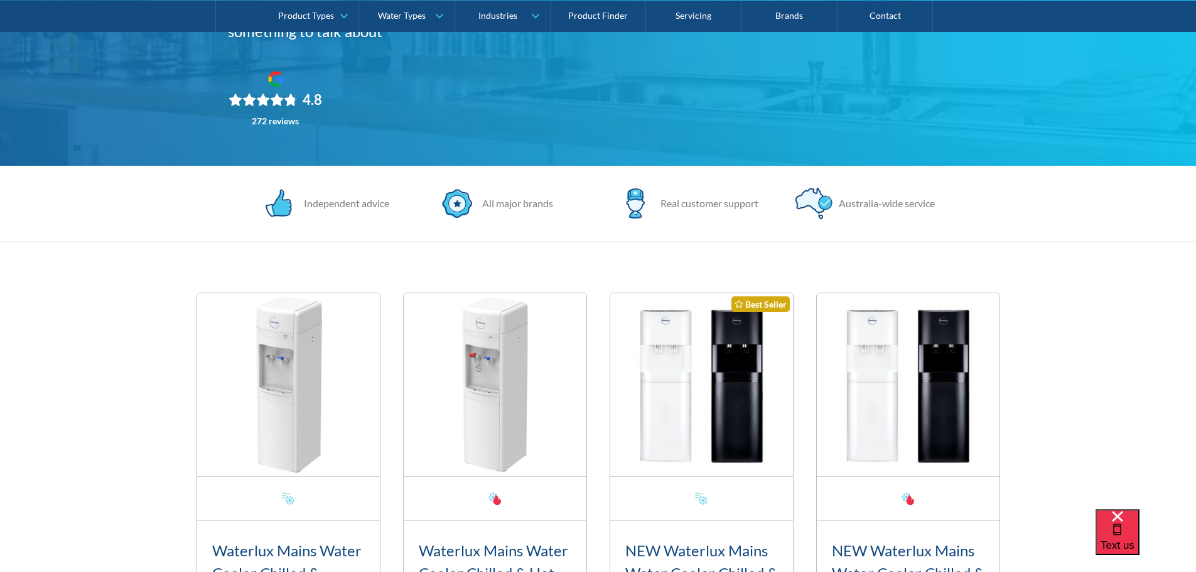
scroll to position [251, 0]
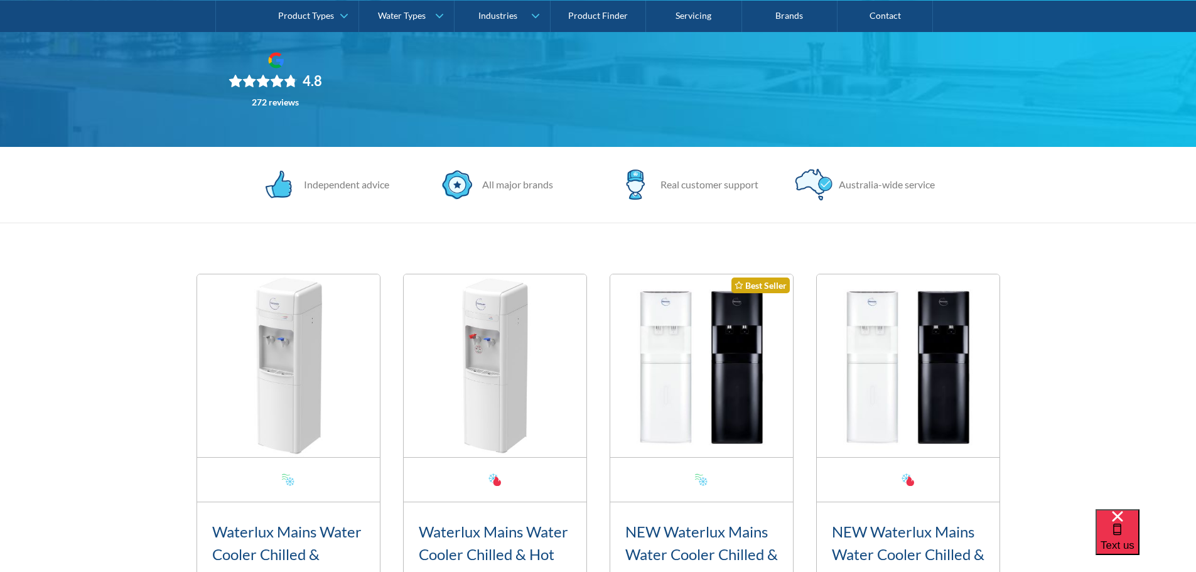
click at [323, 389] on img at bounding box center [288, 365] width 183 height 183
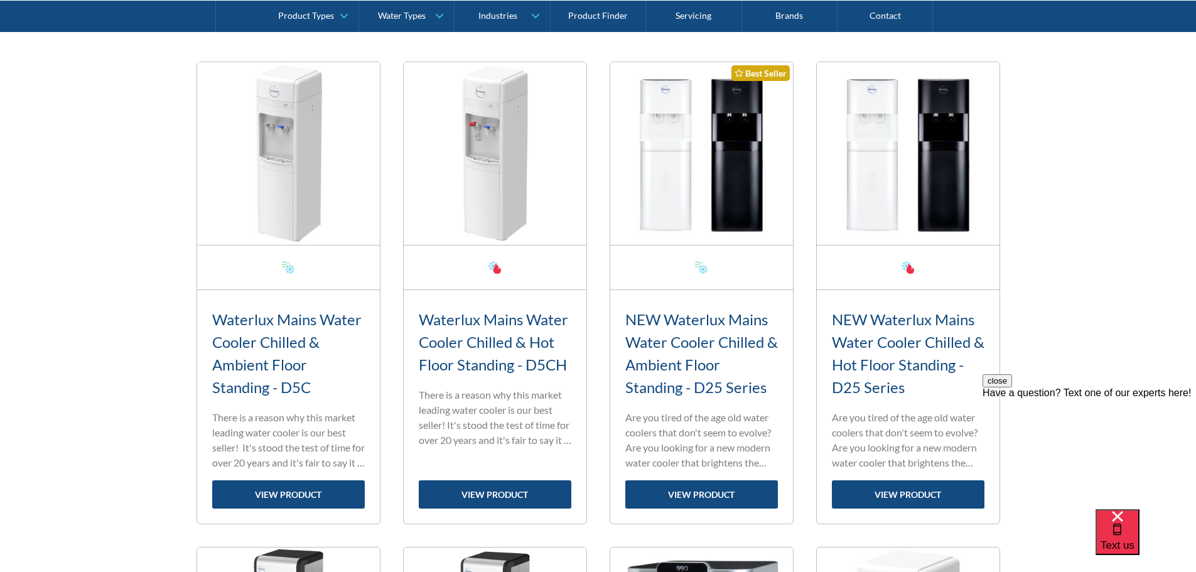
scroll to position [628, 0]
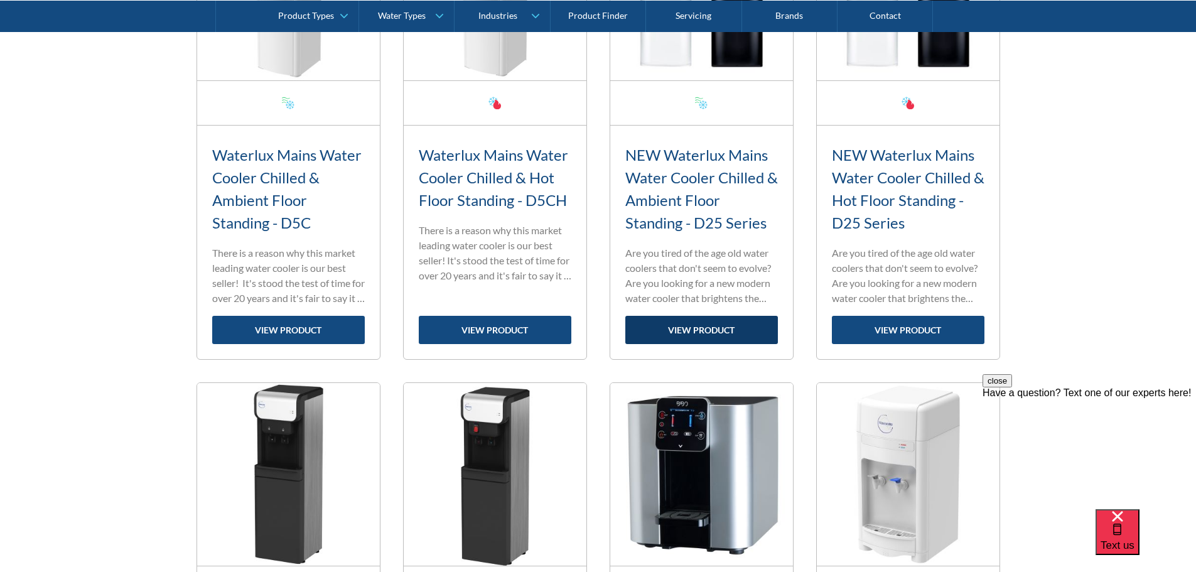
click at [703, 332] on link "view product" at bounding box center [701, 330] width 153 height 28
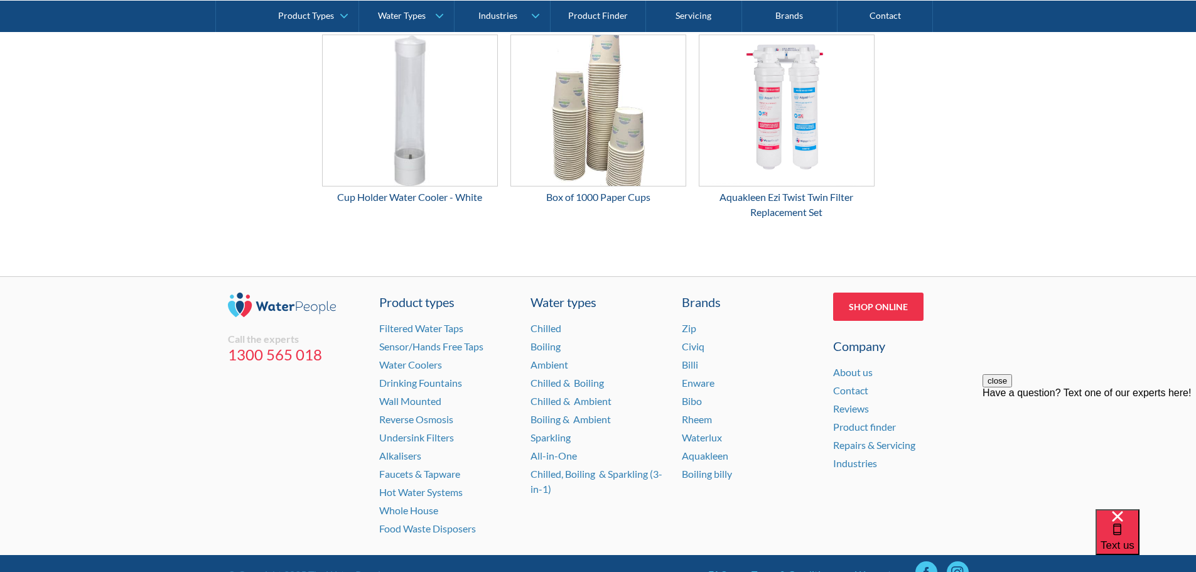
scroll to position [2009, 0]
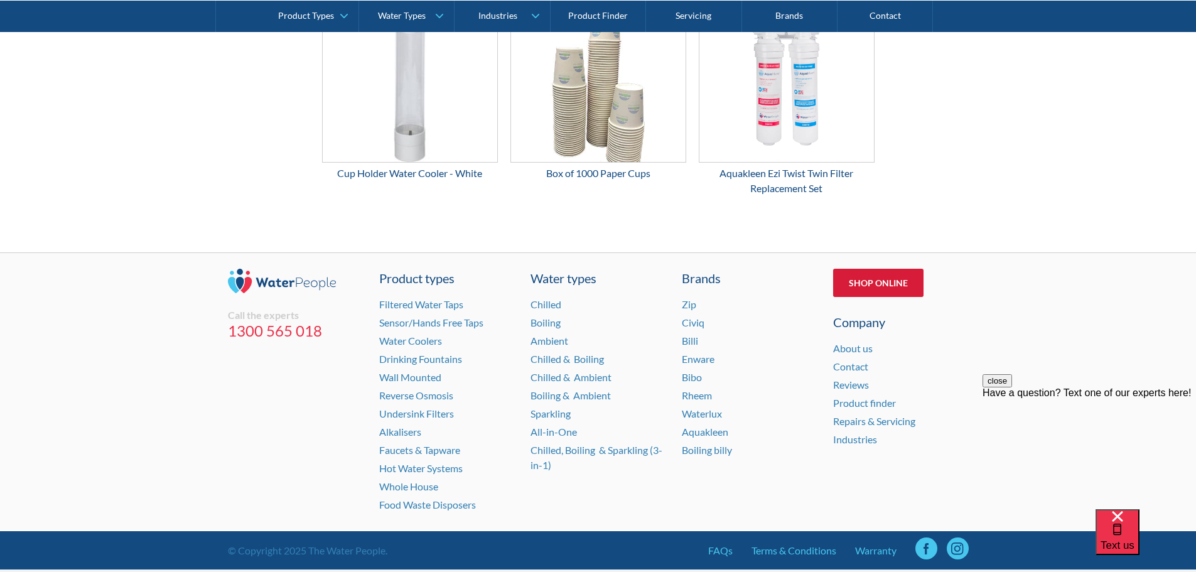
click at [892, 280] on link "Shop Online" at bounding box center [878, 283] width 90 height 28
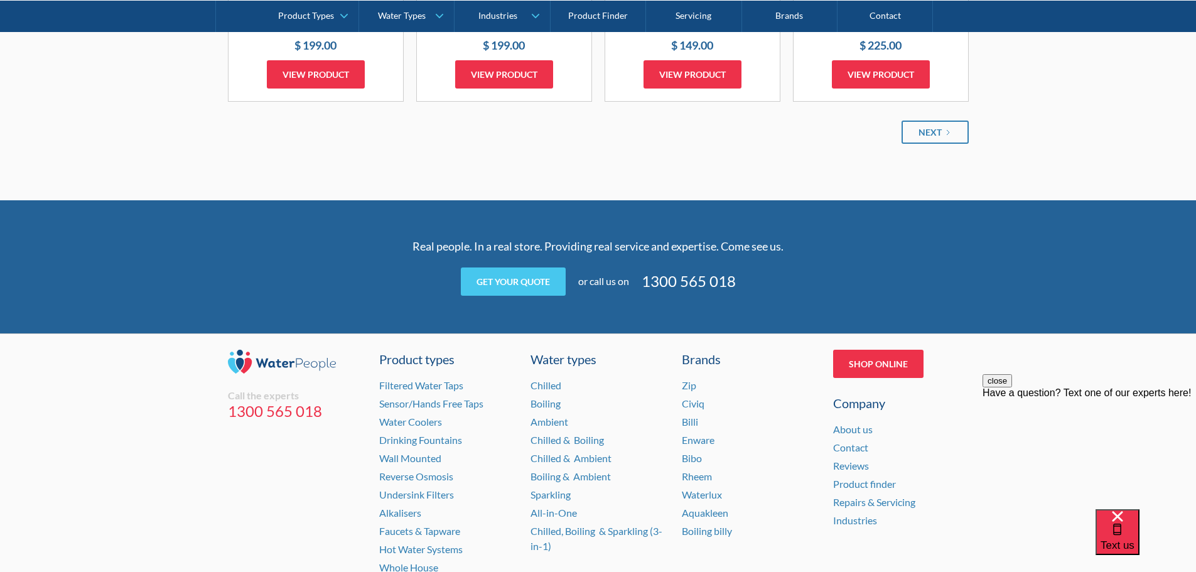
scroll to position [1695, 0]
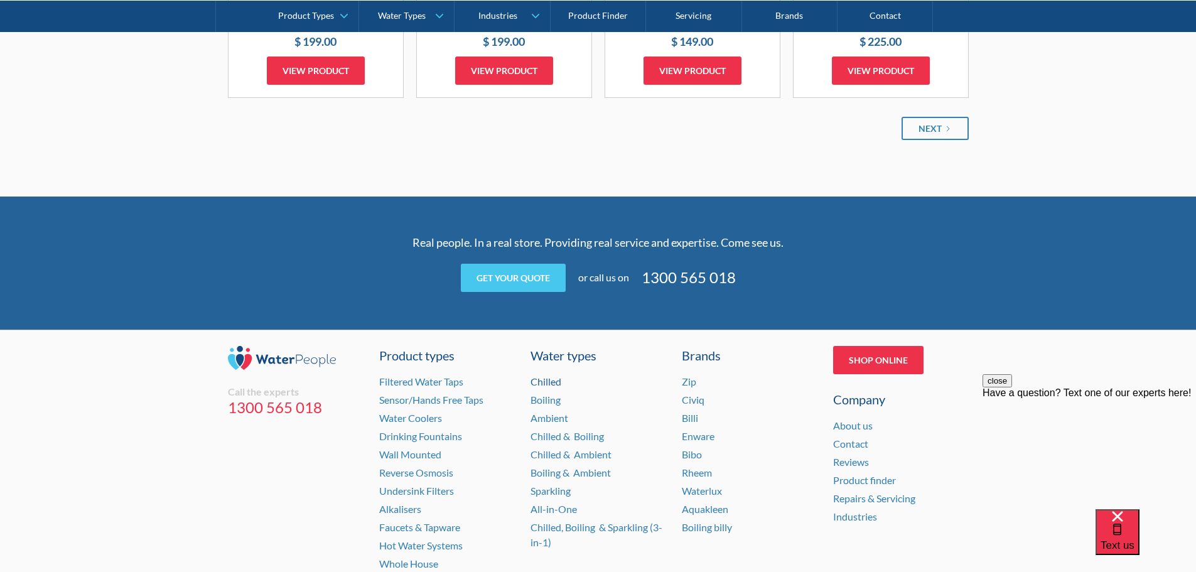
click at [554, 380] on link "Chilled" at bounding box center [546, 381] width 31 height 12
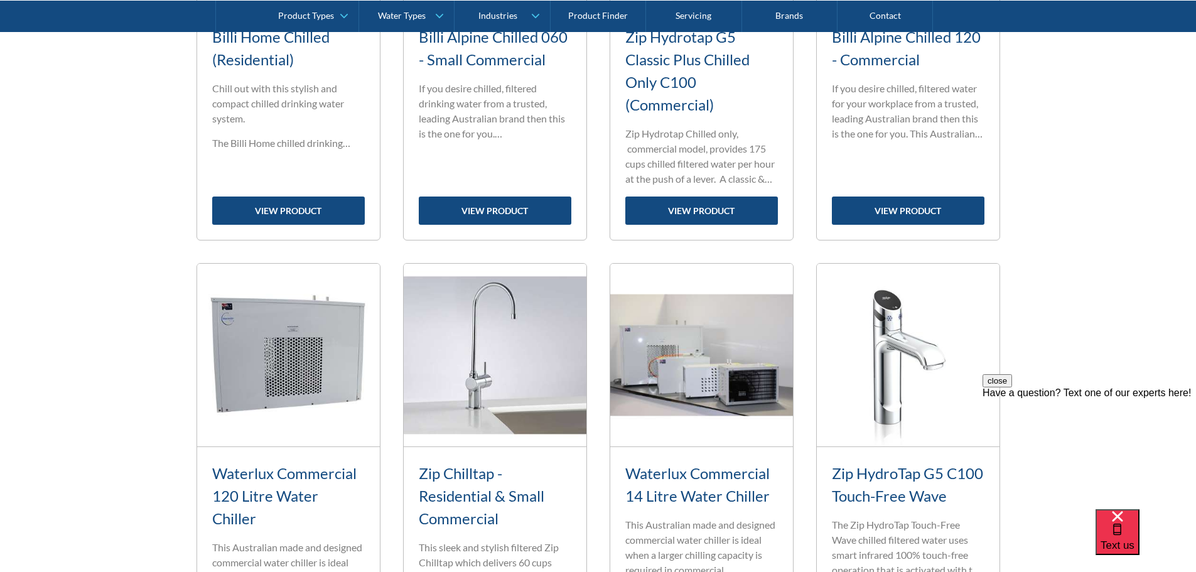
scroll to position [1444, 0]
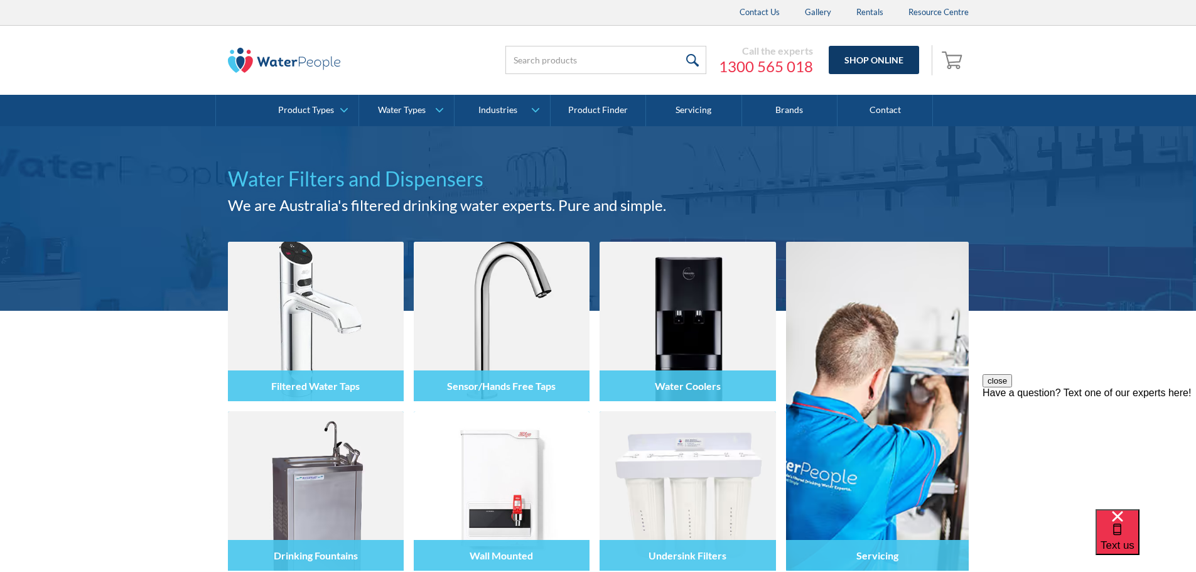
click at [893, 51] on link "Shop Online" at bounding box center [874, 60] width 90 height 28
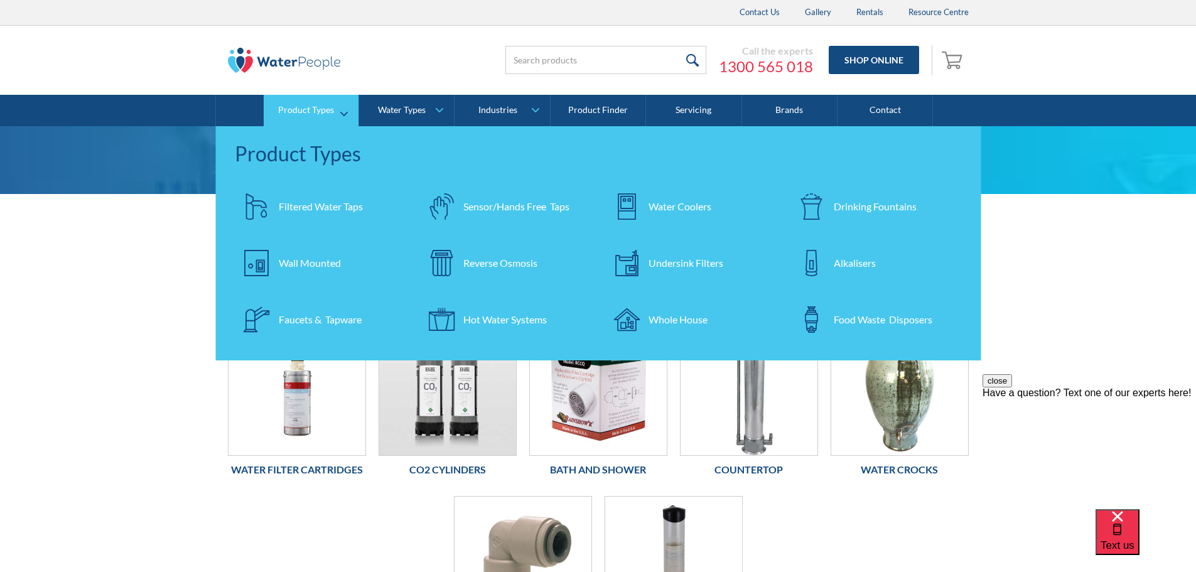
click at [658, 204] on div "Water Coolers" at bounding box center [680, 206] width 63 height 15
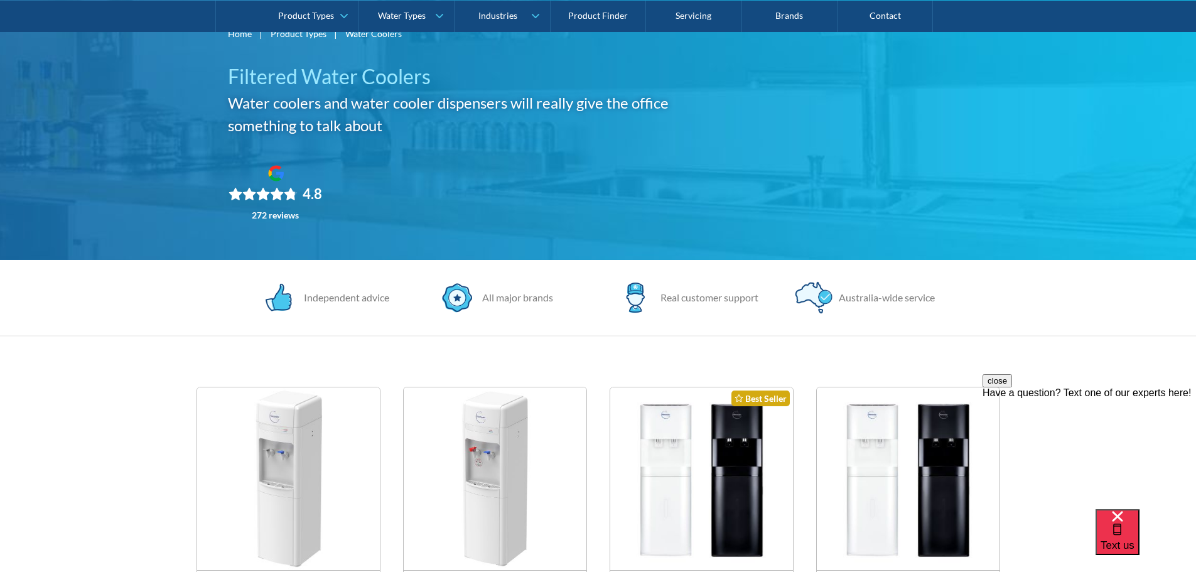
scroll to position [63, 0]
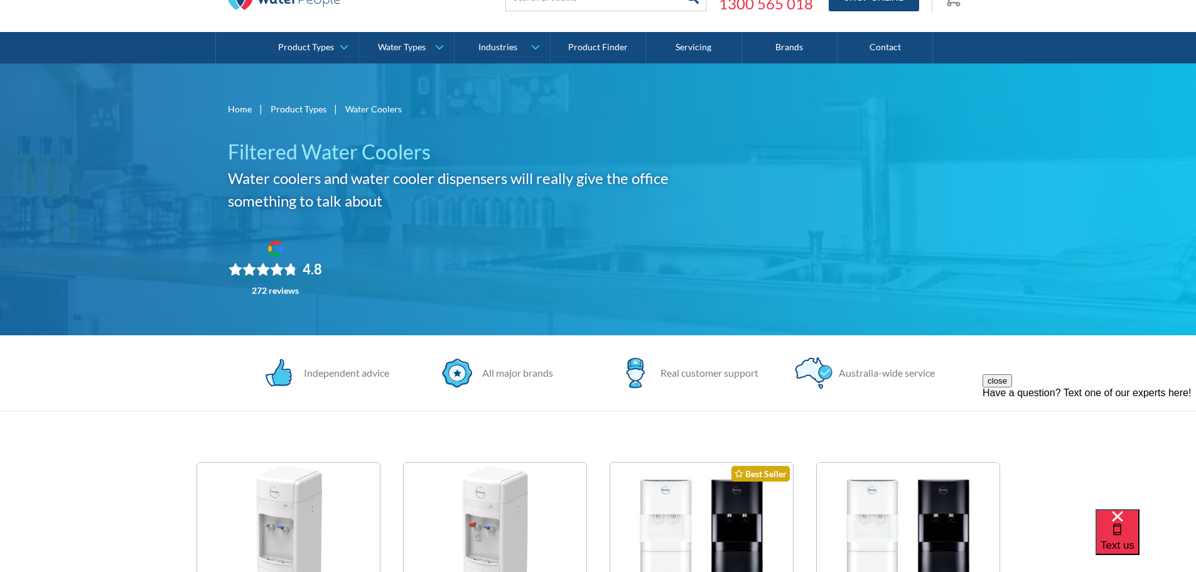
click at [305, 104] on link "Product Types" at bounding box center [299, 108] width 56 height 13
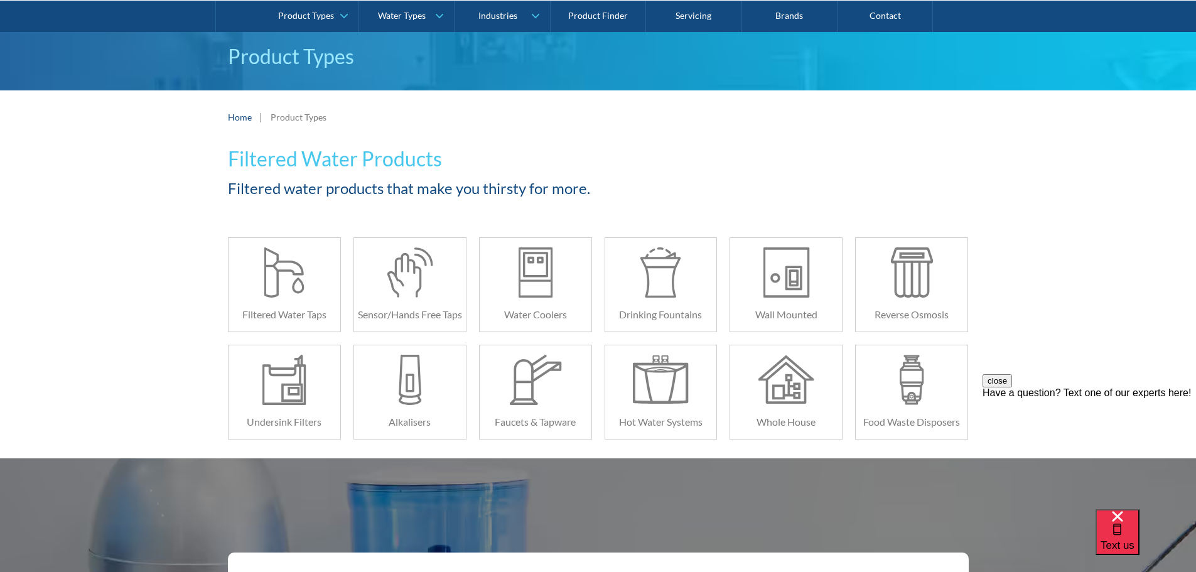
scroll to position [126, 0]
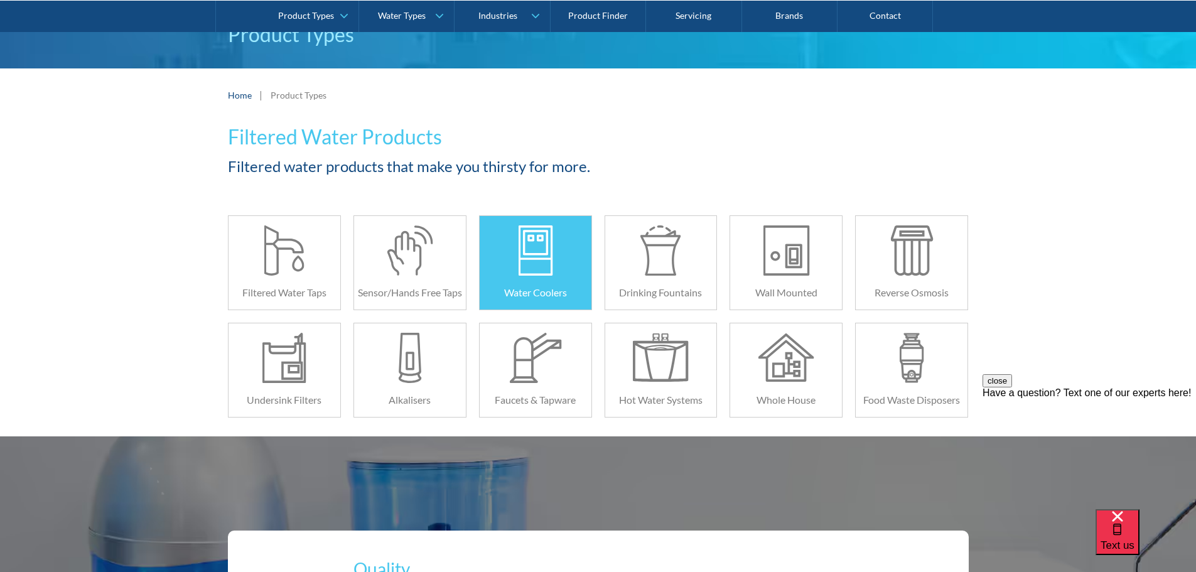
click at [556, 265] on div at bounding box center [535, 250] width 56 height 50
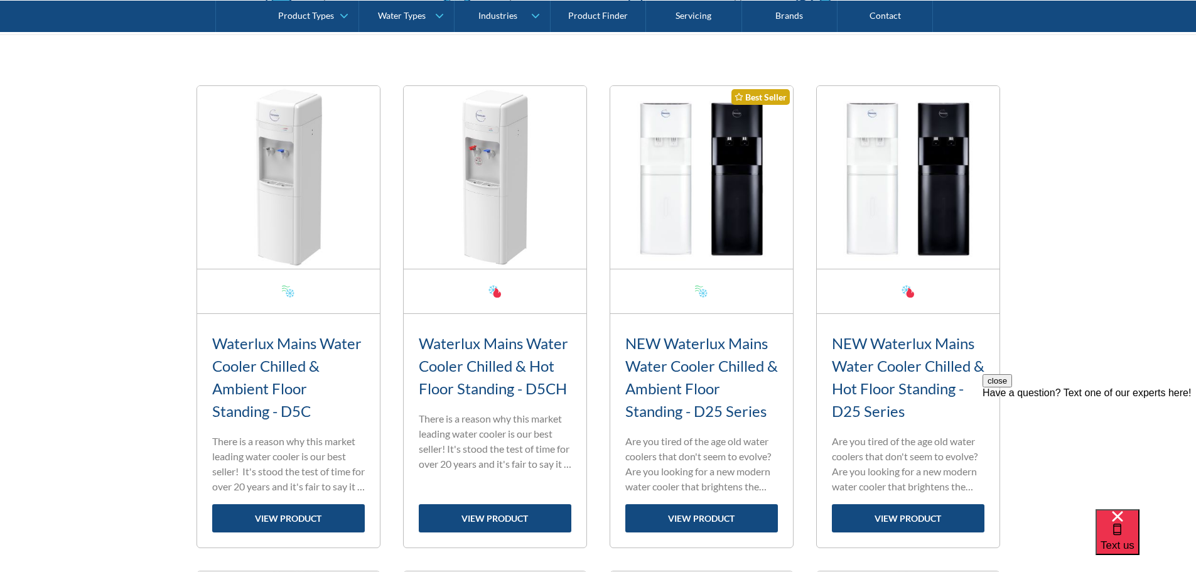
scroll to position [502, 0]
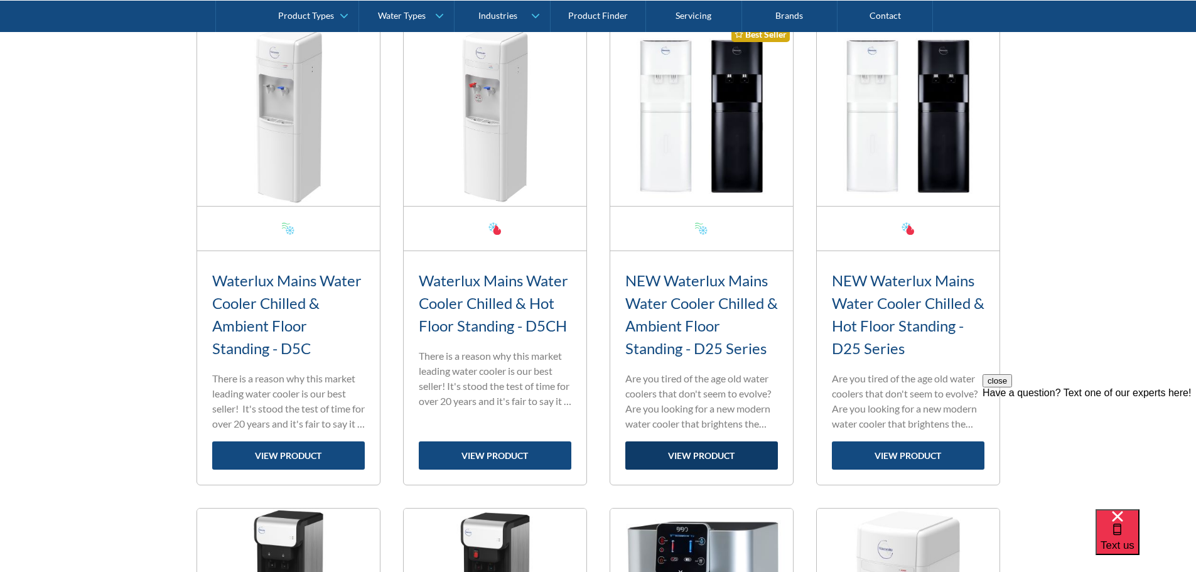
click at [718, 453] on link "view product" at bounding box center [701, 455] width 153 height 28
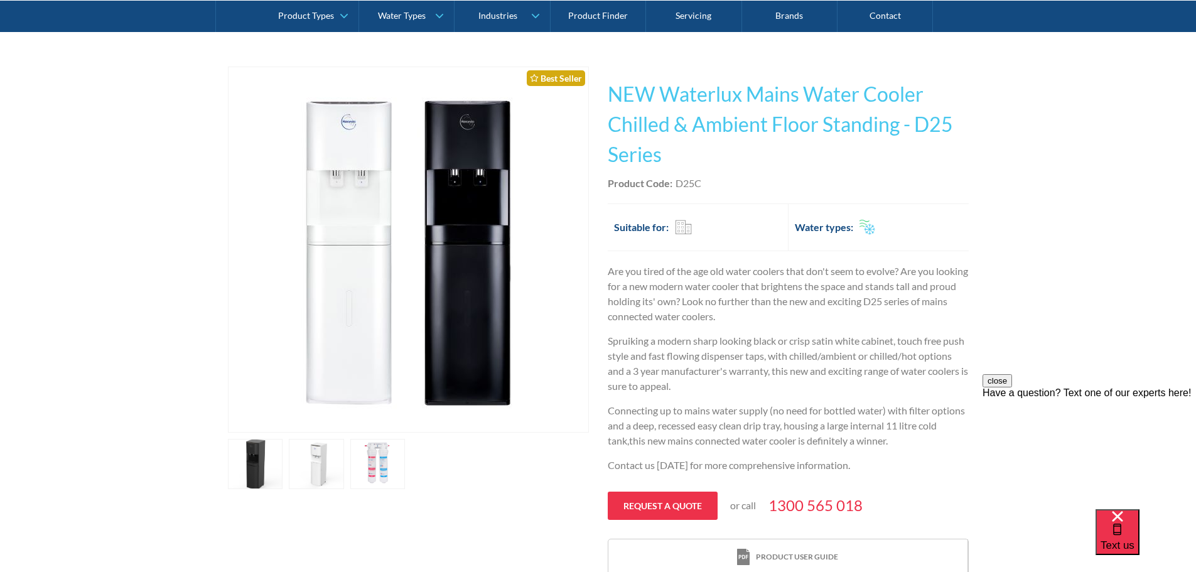
scroll to position [188, 0]
